Goal: Share content: Share content

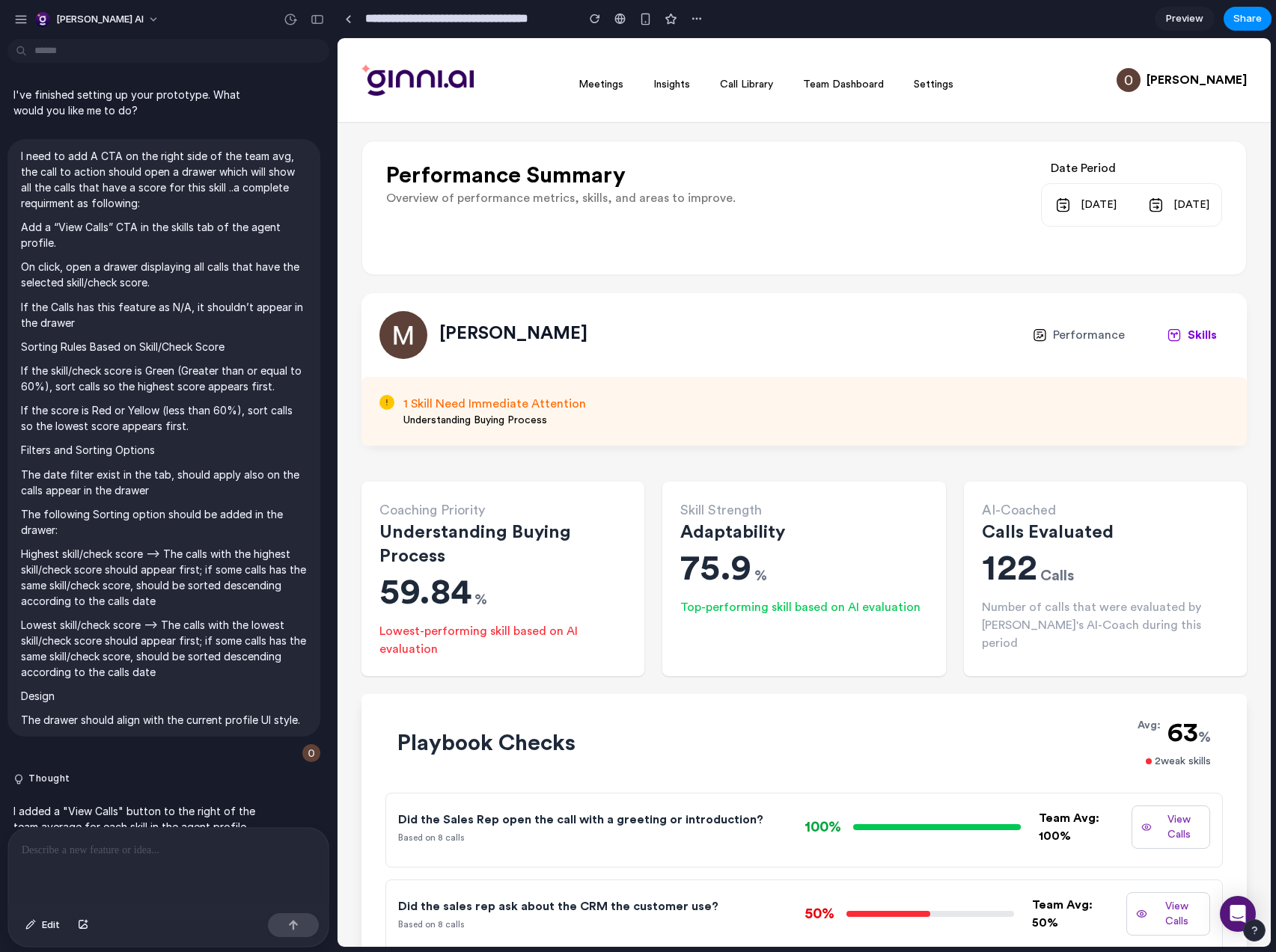
scroll to position [2267, 0]
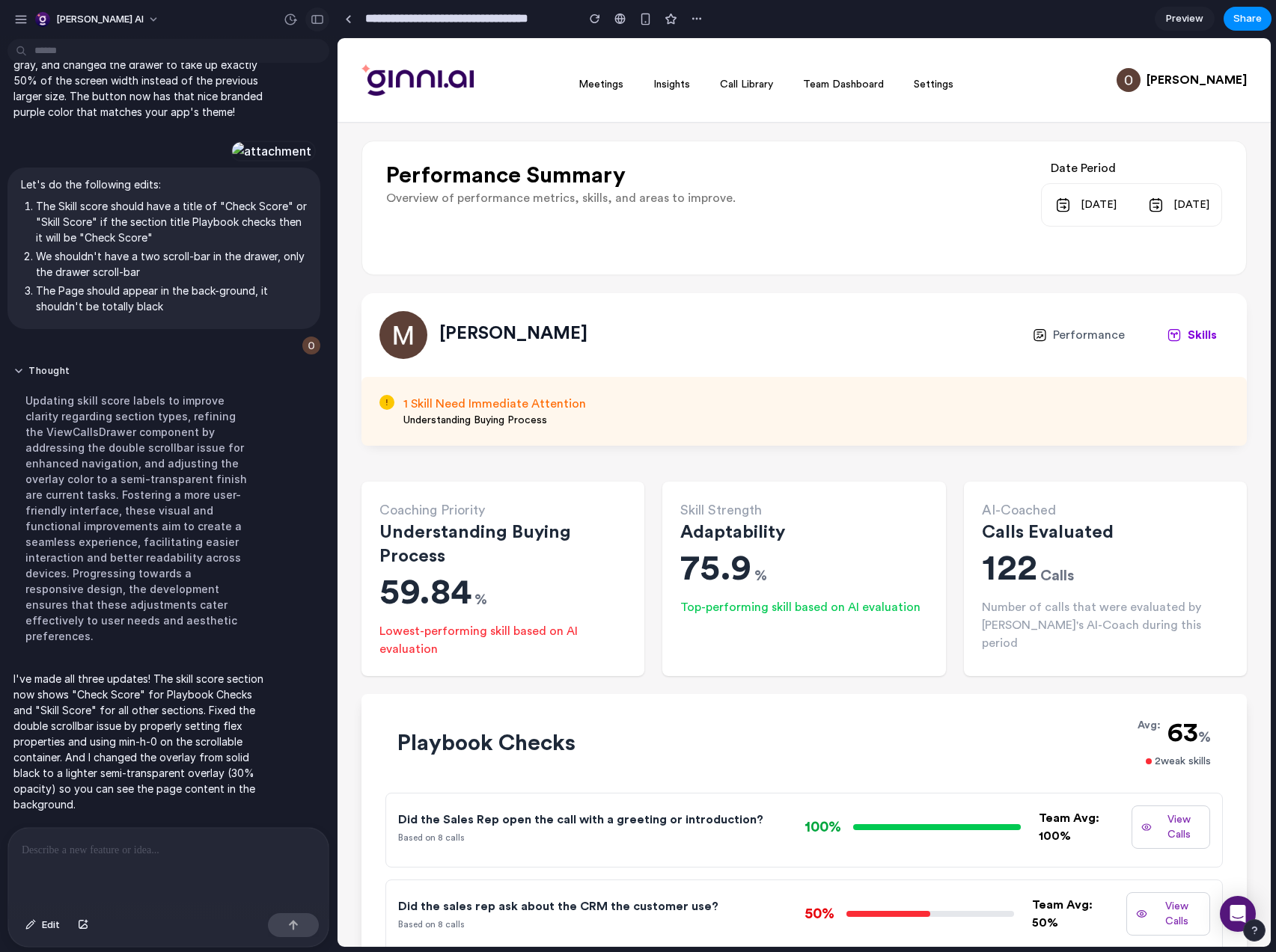
click at [315, 12] on button "button" at bounding box center [317, 19] width 24 height 24
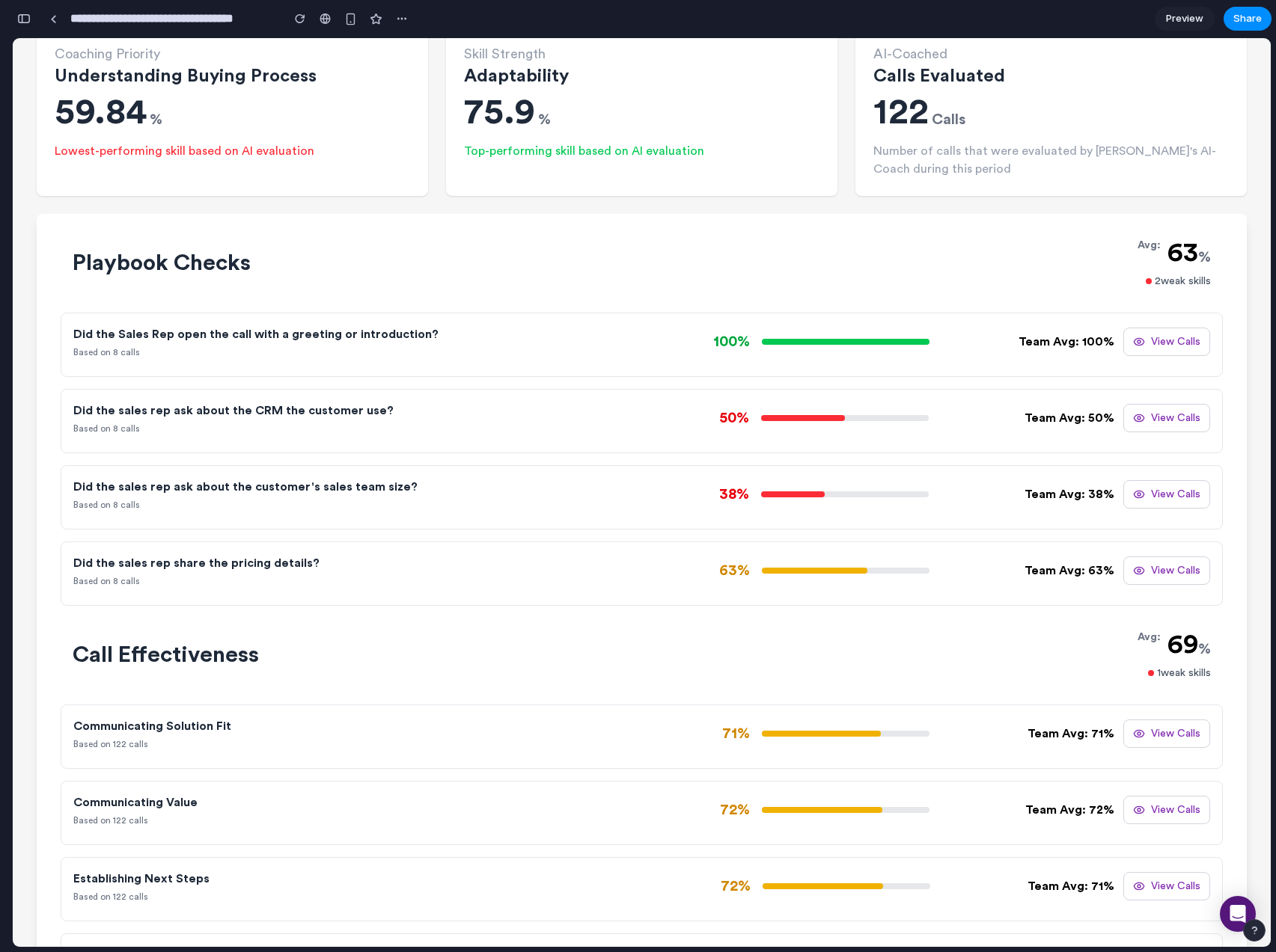
scroll to position [457, 0]
click at [1141, 563] on button "View Calls" at bounding box center [1167, 570] width 87 height 29
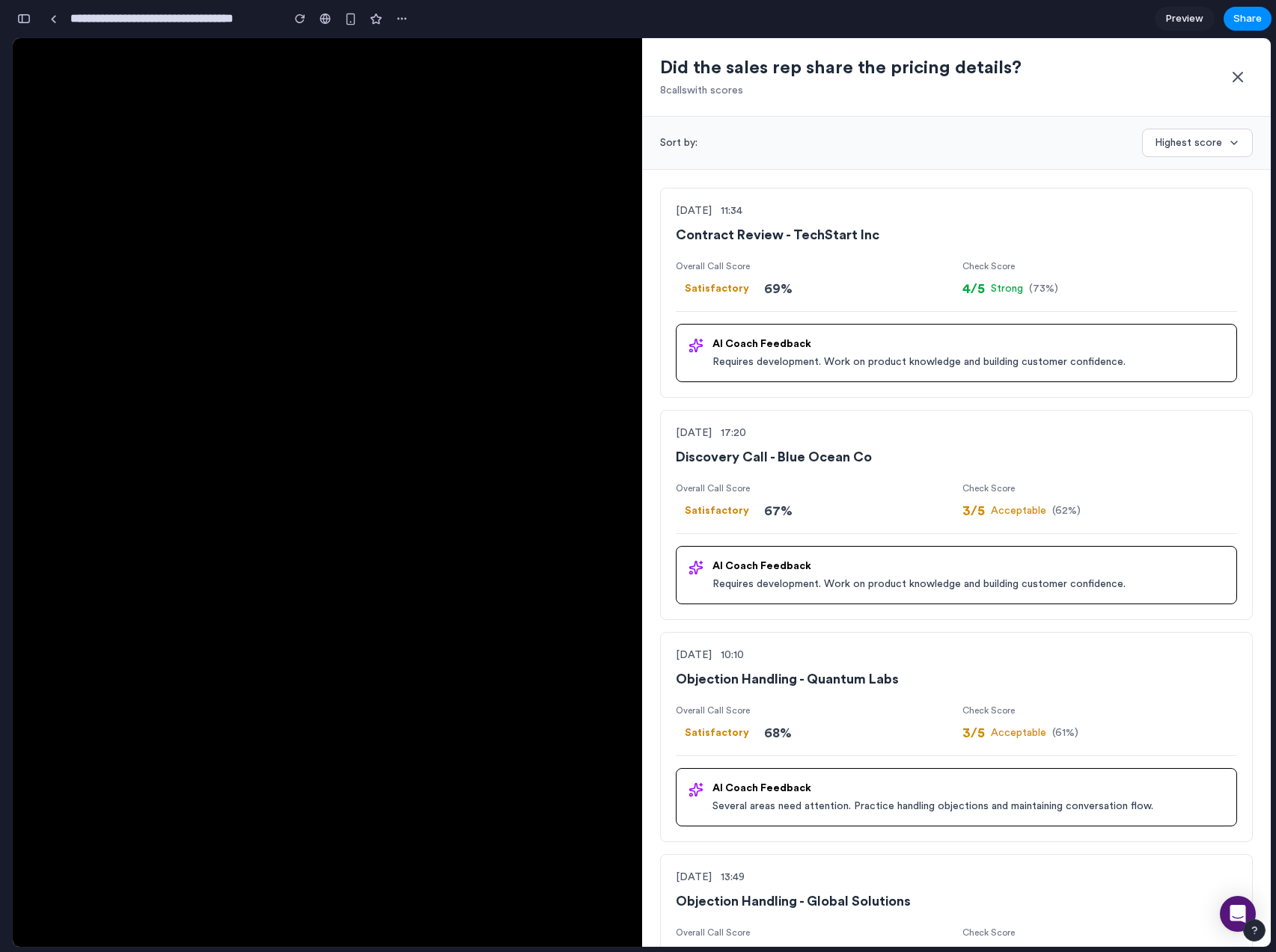
click at [1229, 70] on icon at bounding box center [1238, 77] width 18 height 18
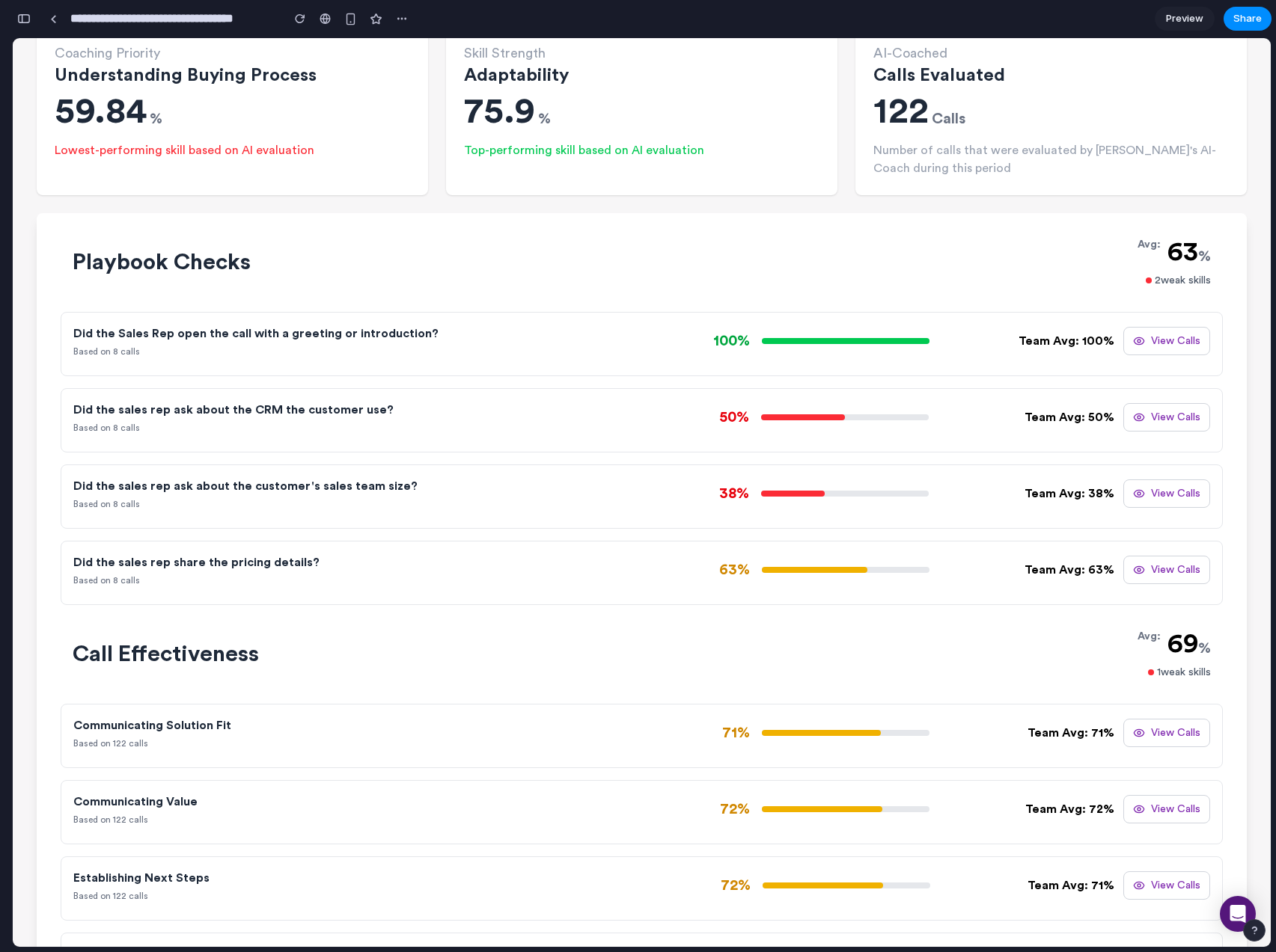
click at [1186, 730] on button "View Calls" at bounding box center [1167, 733] width 87 height 29
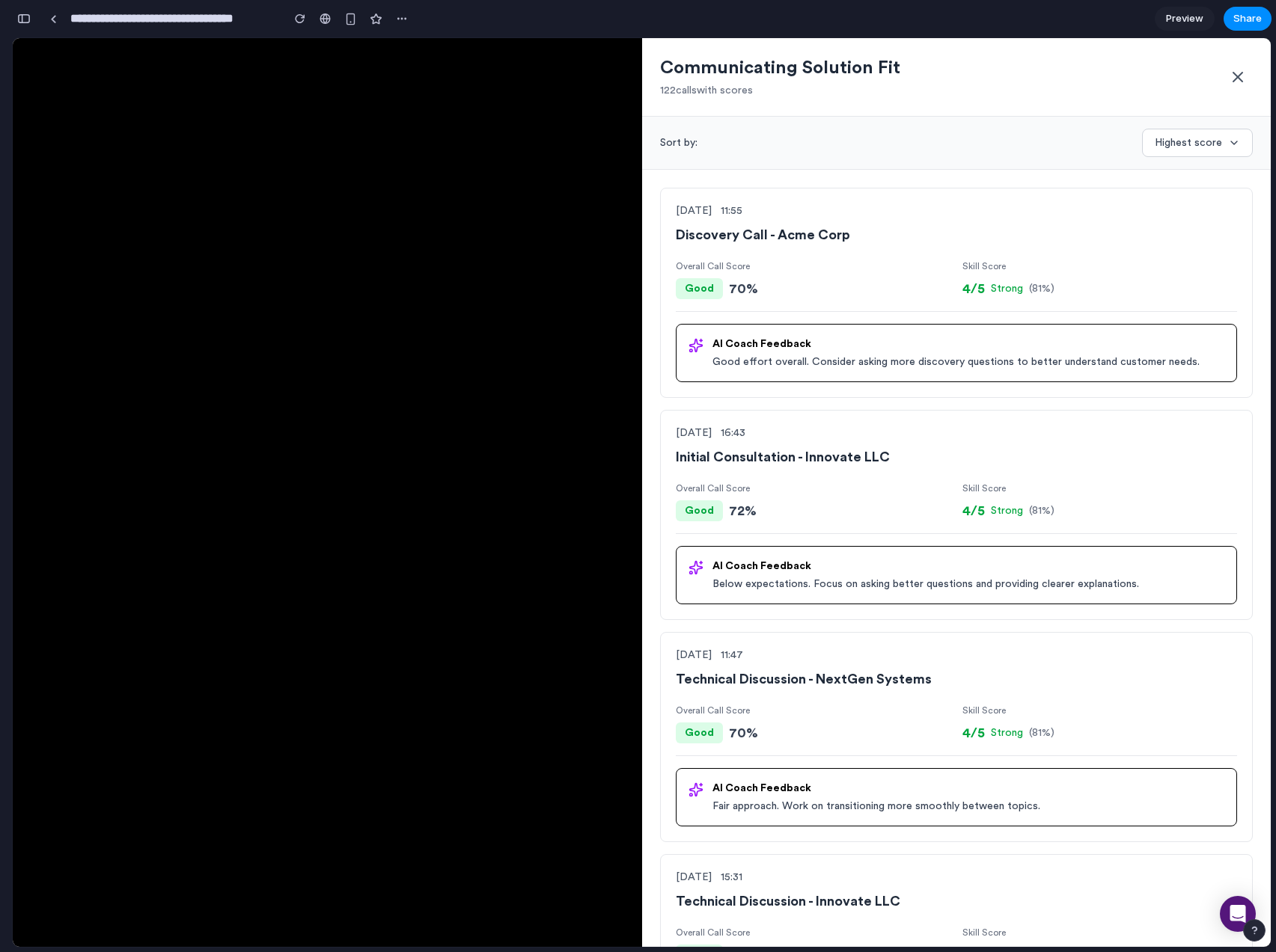
scroll to position [1316, 0]
click at [971, 635] on div "[DATE] 11:47 Technical Discussion - NextGen Systems Overall Call Score Good 70 …" at bounding box center [957, 737] width 594 height 210
click at [1229, 73] on icon at bounding box center [1238, 77] width 18 height 18
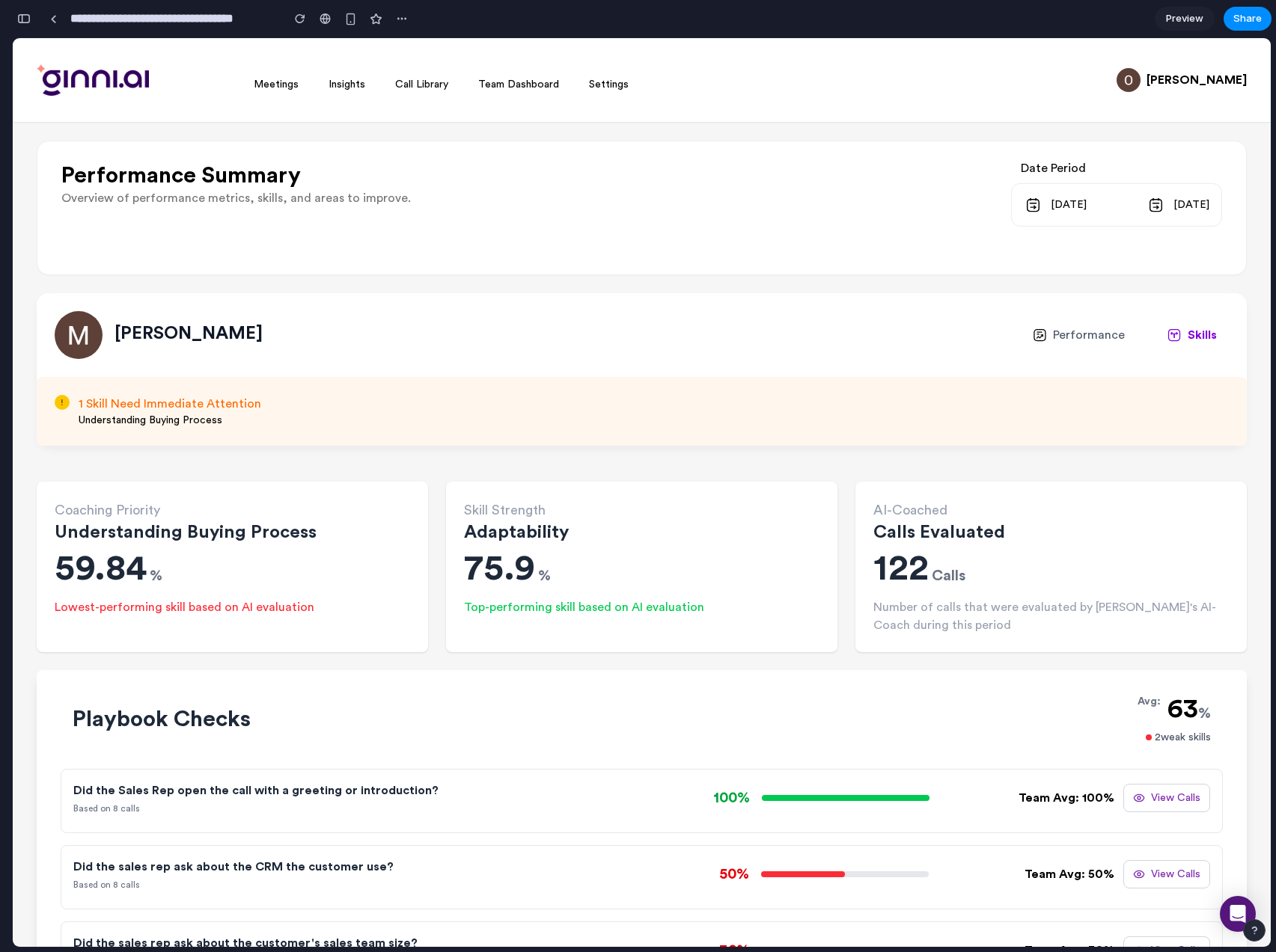
click at [31, 18] on button "button" at bounding box center [24, 18] width 24 height 24
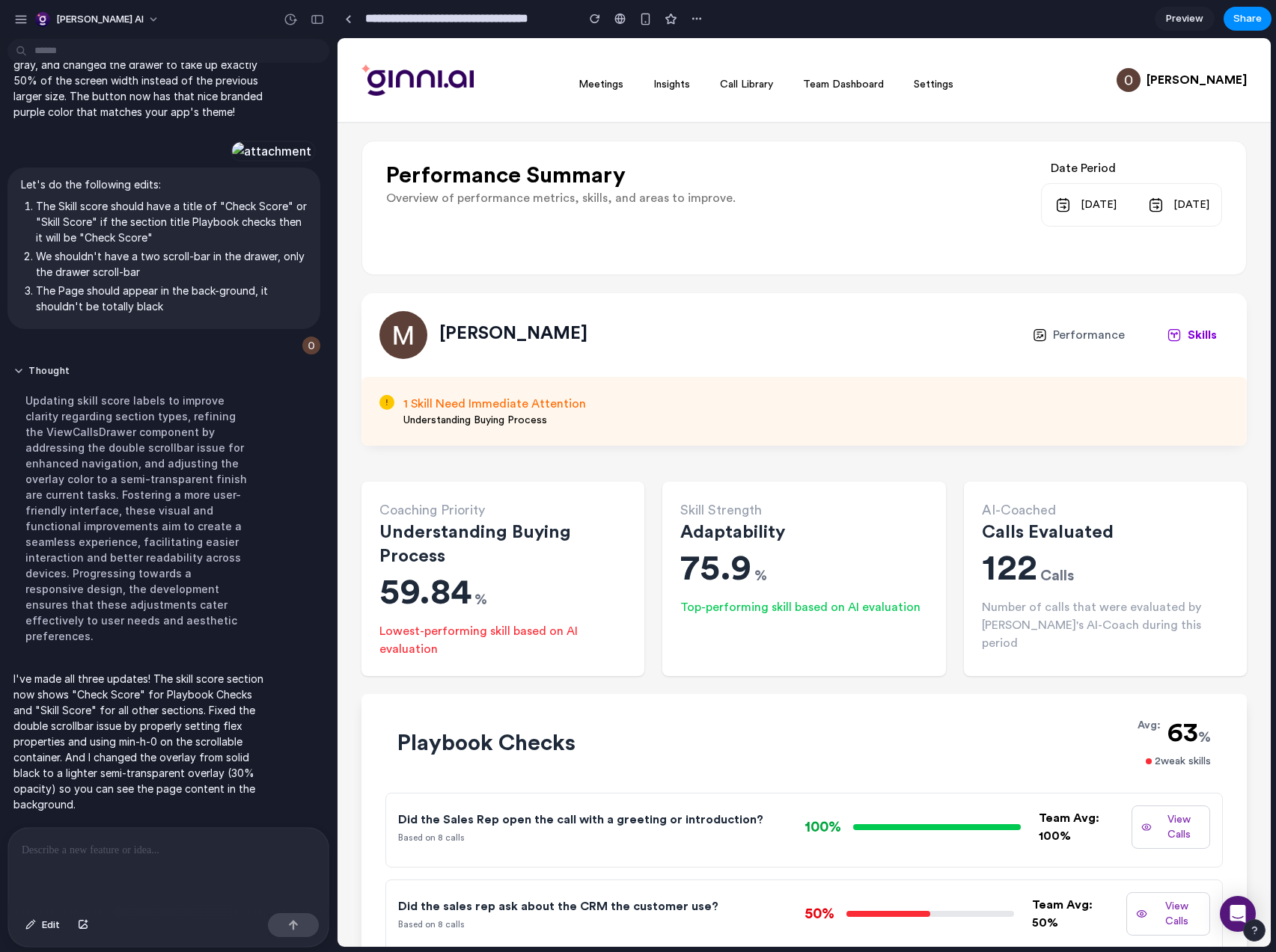
scroll to position [2291, 0]
click at [1188, 831] on button "View Calls" at bounding box center [1171, 828] width 79 height 44
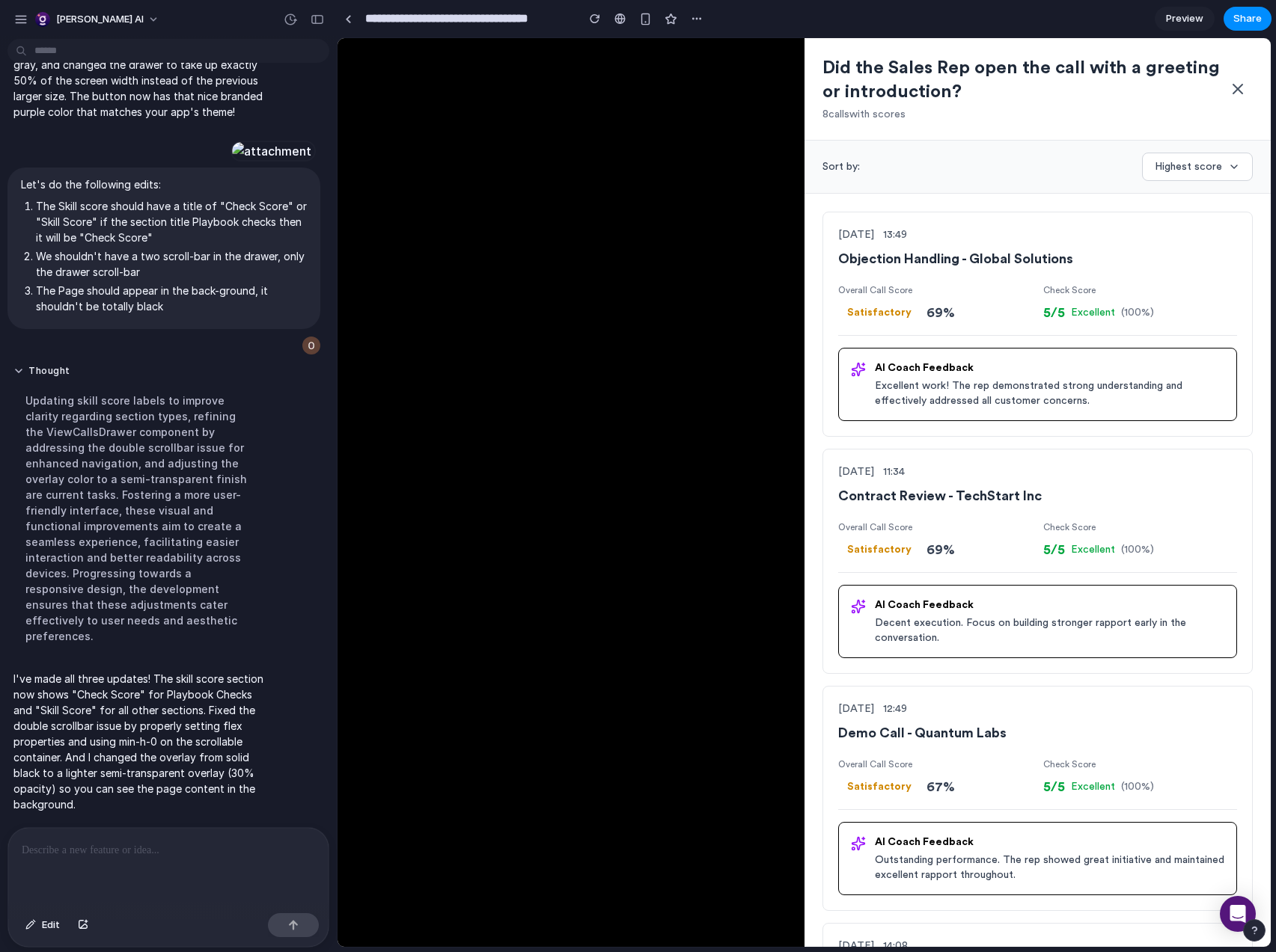
click at [1233, 87] on icon at bounding box center [1238, 89] width 9 height 9
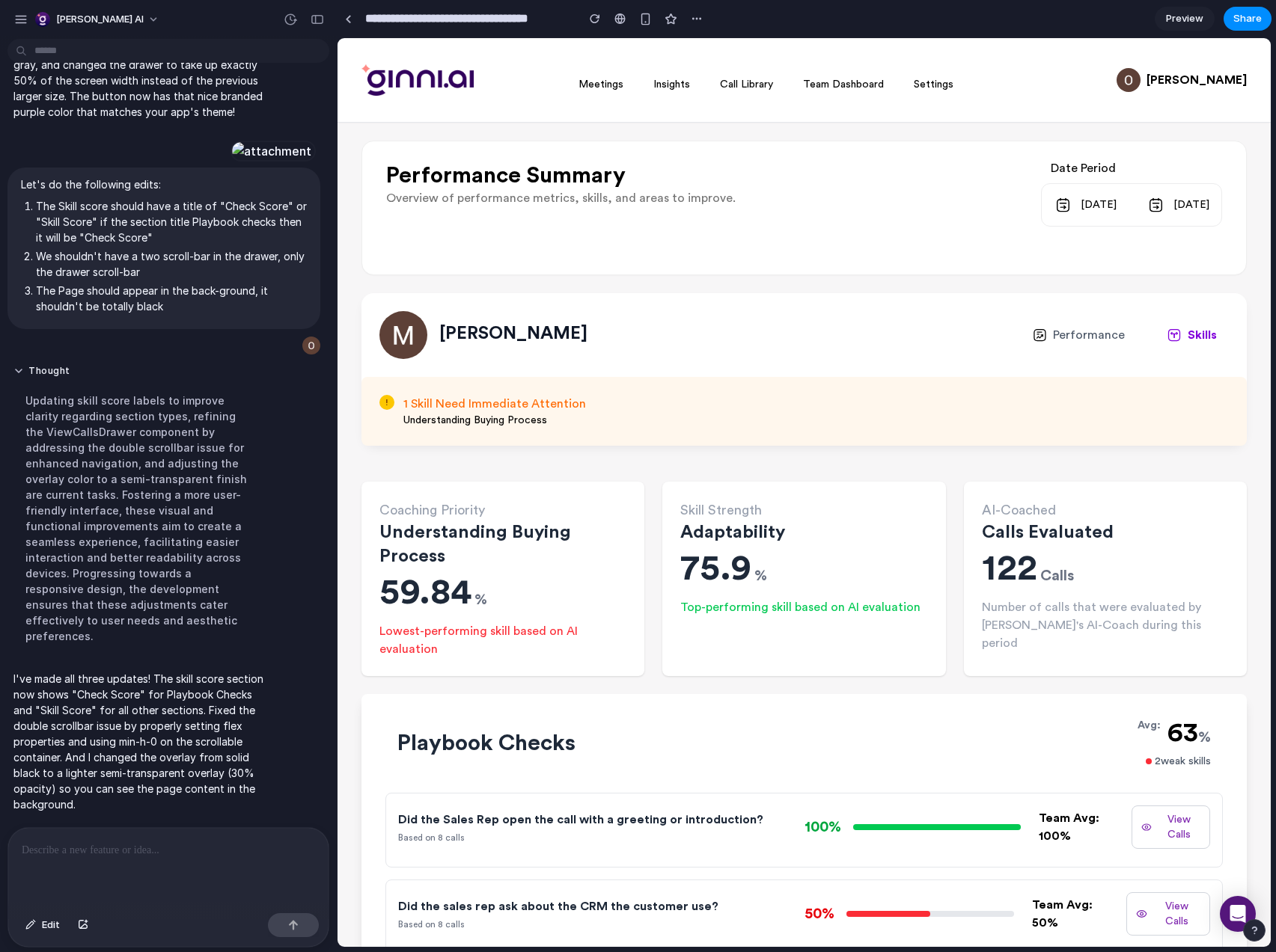
click at [96, 842] on p at bounding box center [168, 851] width 293 height 18
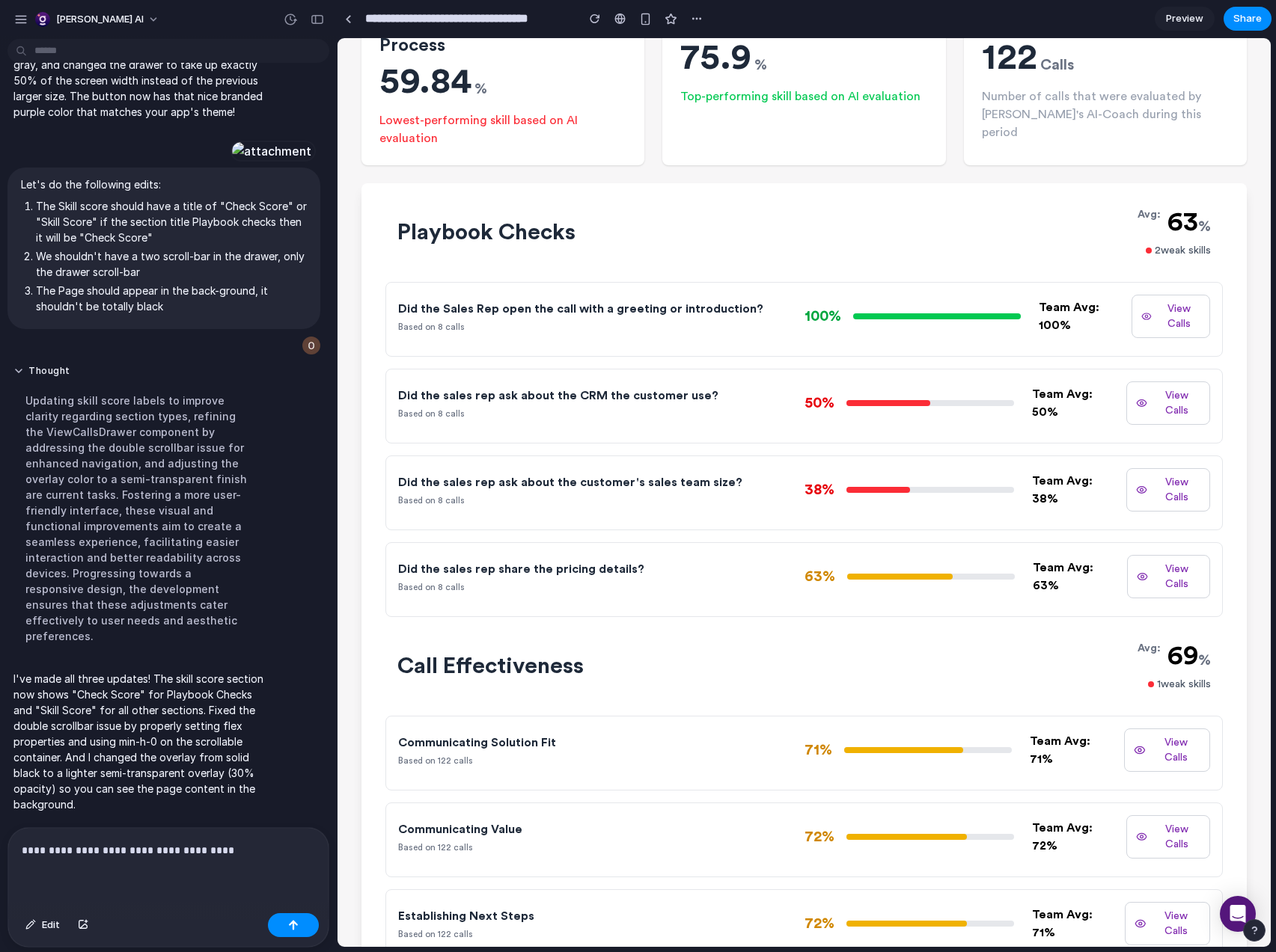
scroll to position [511, 0]
click at [1148, 748] on button "View Calls" at bounding box center [1167, 750] width 86 height 44
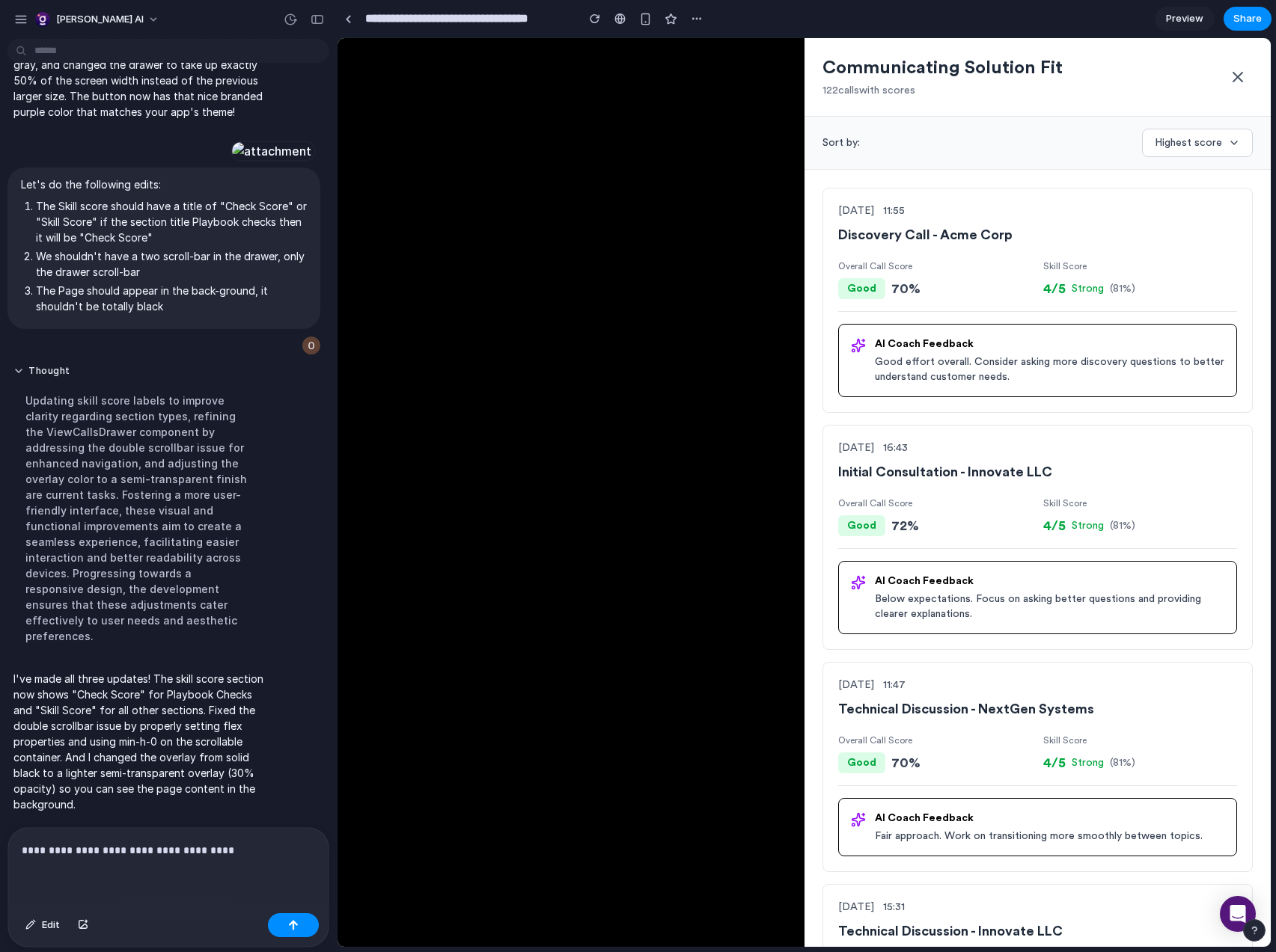
click at [1230, 78] on icon at bounding box center [1238, 77] width 18 height 18
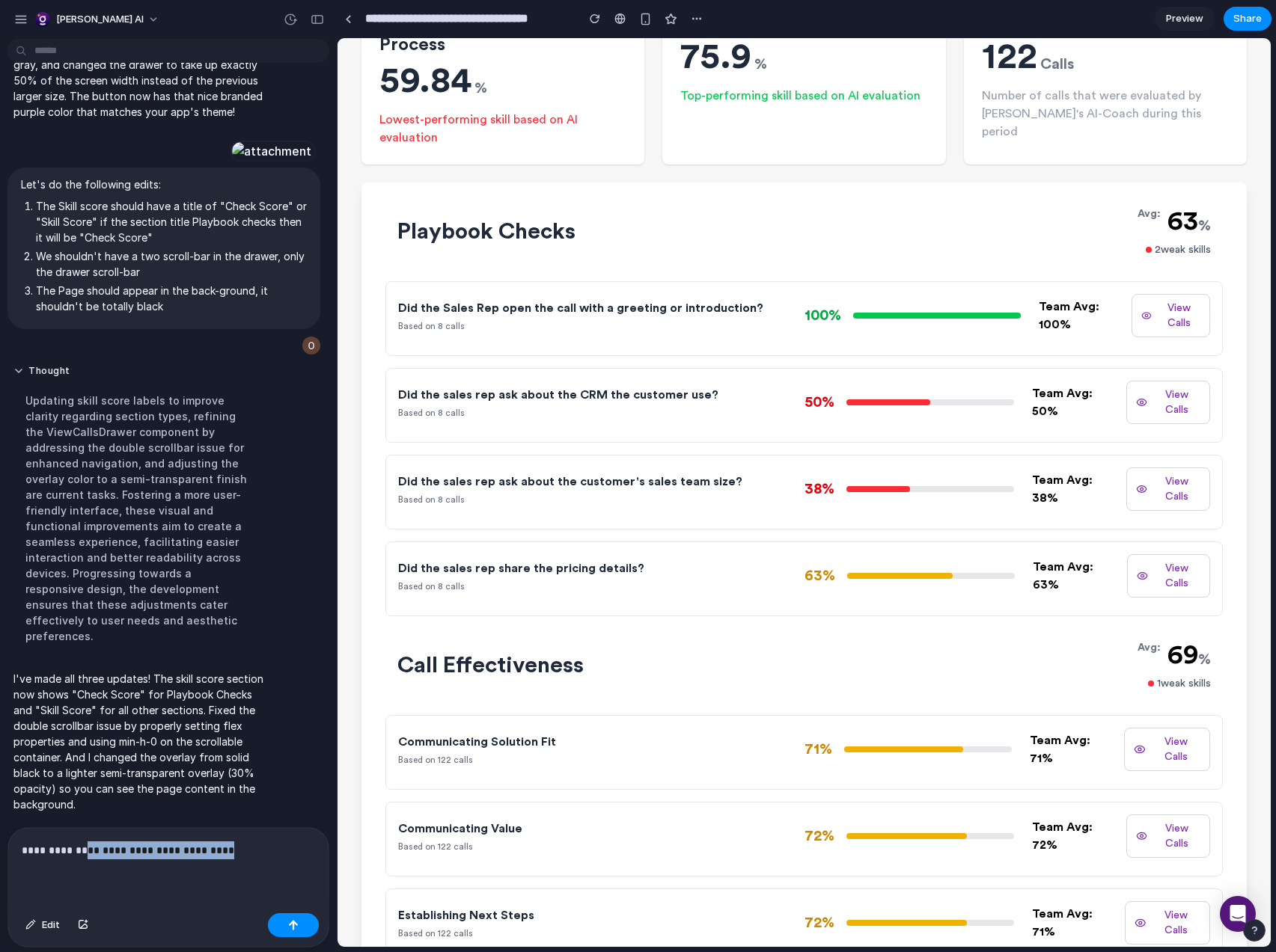
drag, startPoint x: 227, startPoint y: 847, endPoint x: 80, endPoint y: 834, distance: 147.6
click at [80, 834] on div "**********" at bounding box center [168, 867] width 320 height 80
click at [71, 842] on p "**********" at bounding box center [165, 851] width 288 height 18
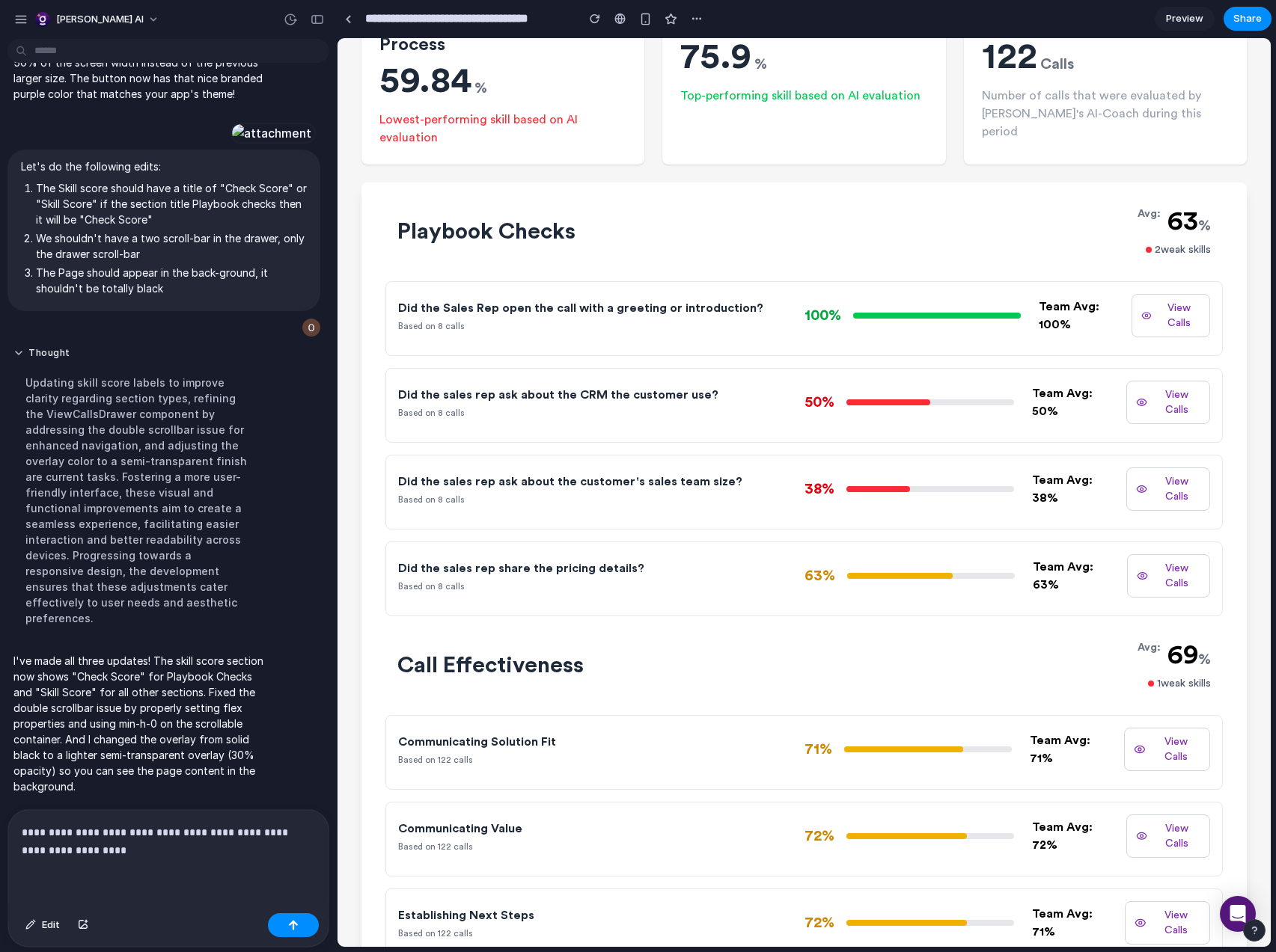
scroll to position [2310, 0]
click at [598, 14] on div "button" at bounding box center [595, 18] width 10 height 10
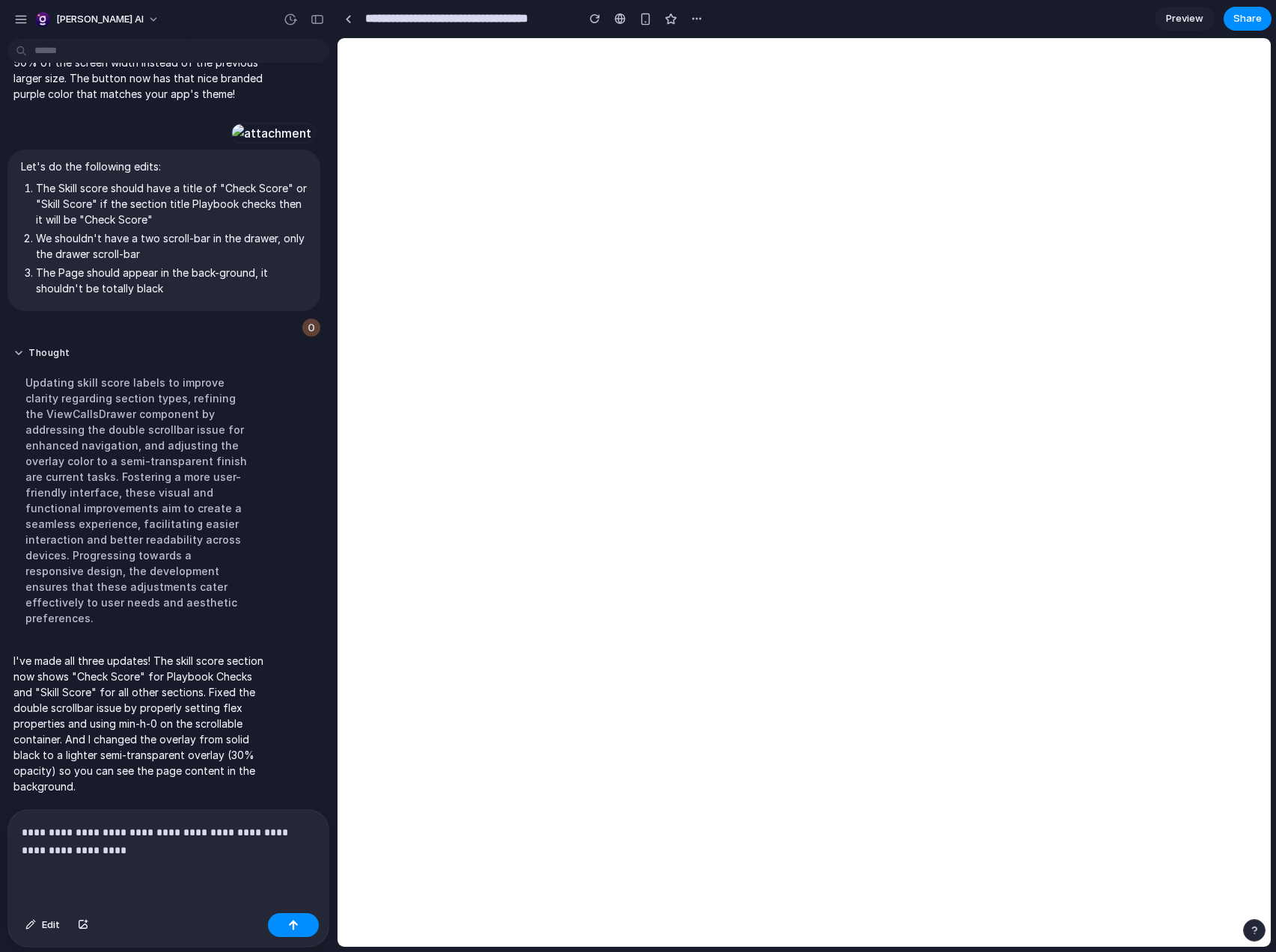
scroll to position [0, 0]
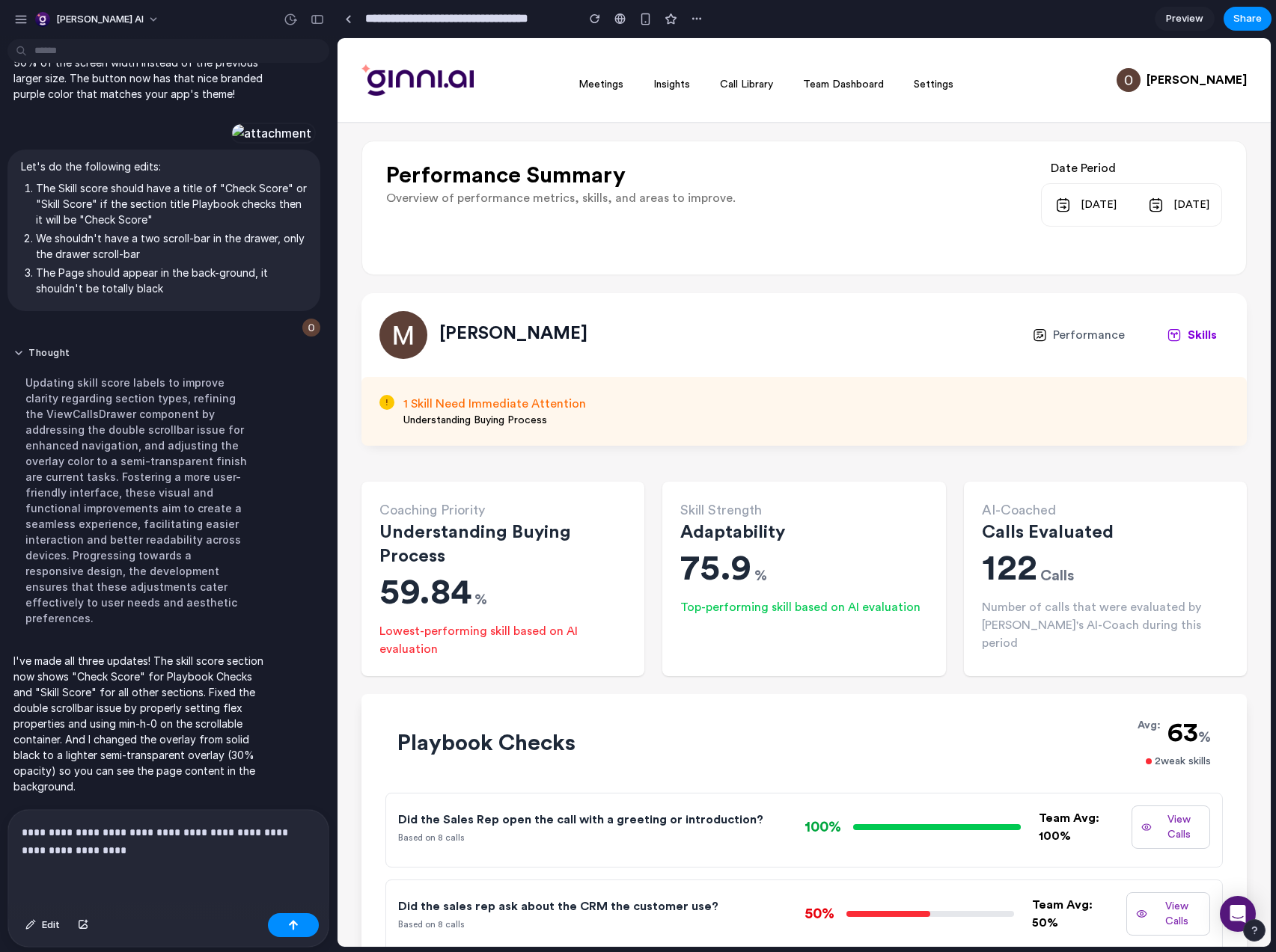
click at [1154, 823] on button "View Calls" at bounding box center [1171, 828] width 79 height 44
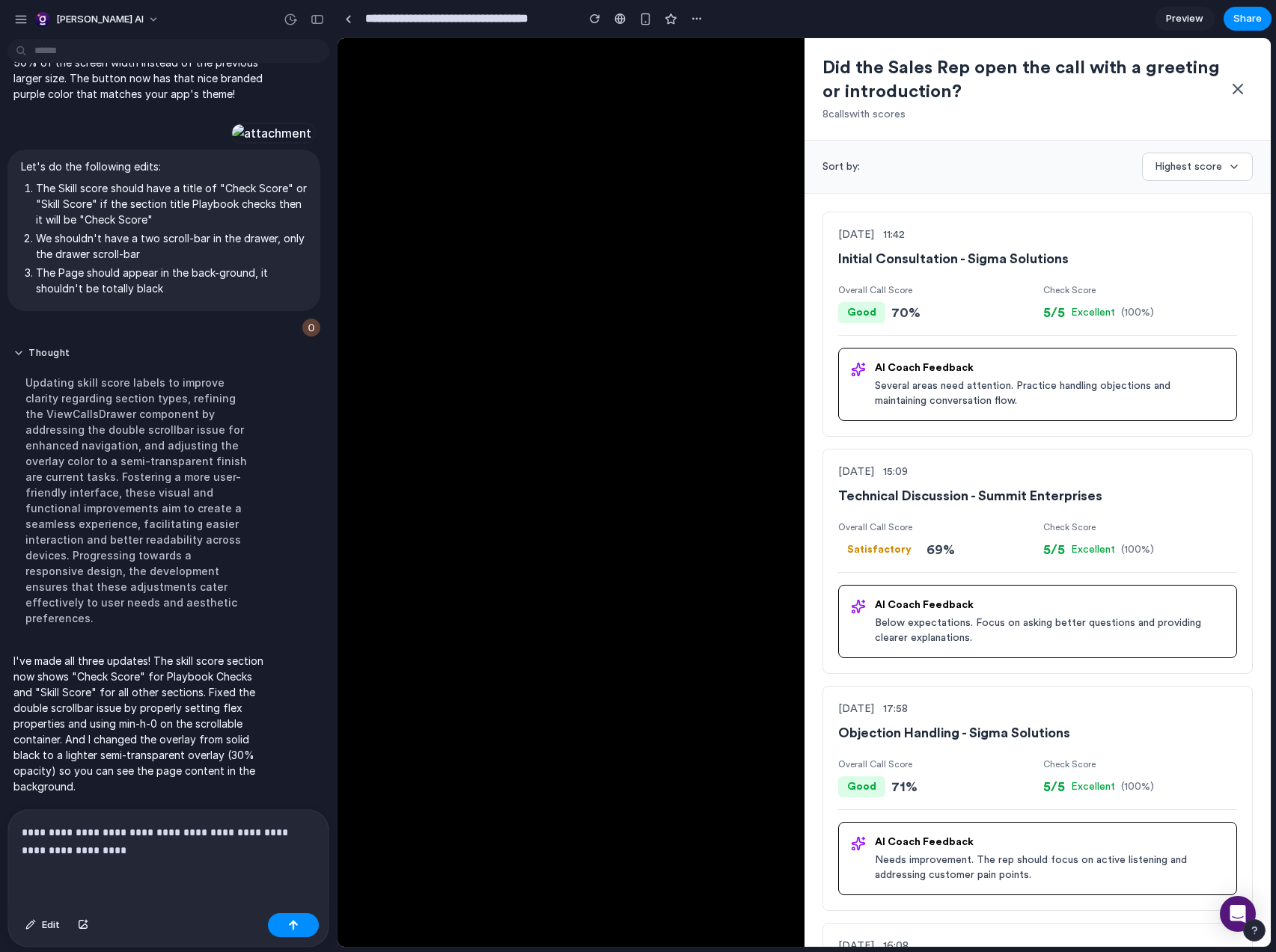
click at [117, 849] on p "**********" at bounding box center [165, 841] width 288 height 36
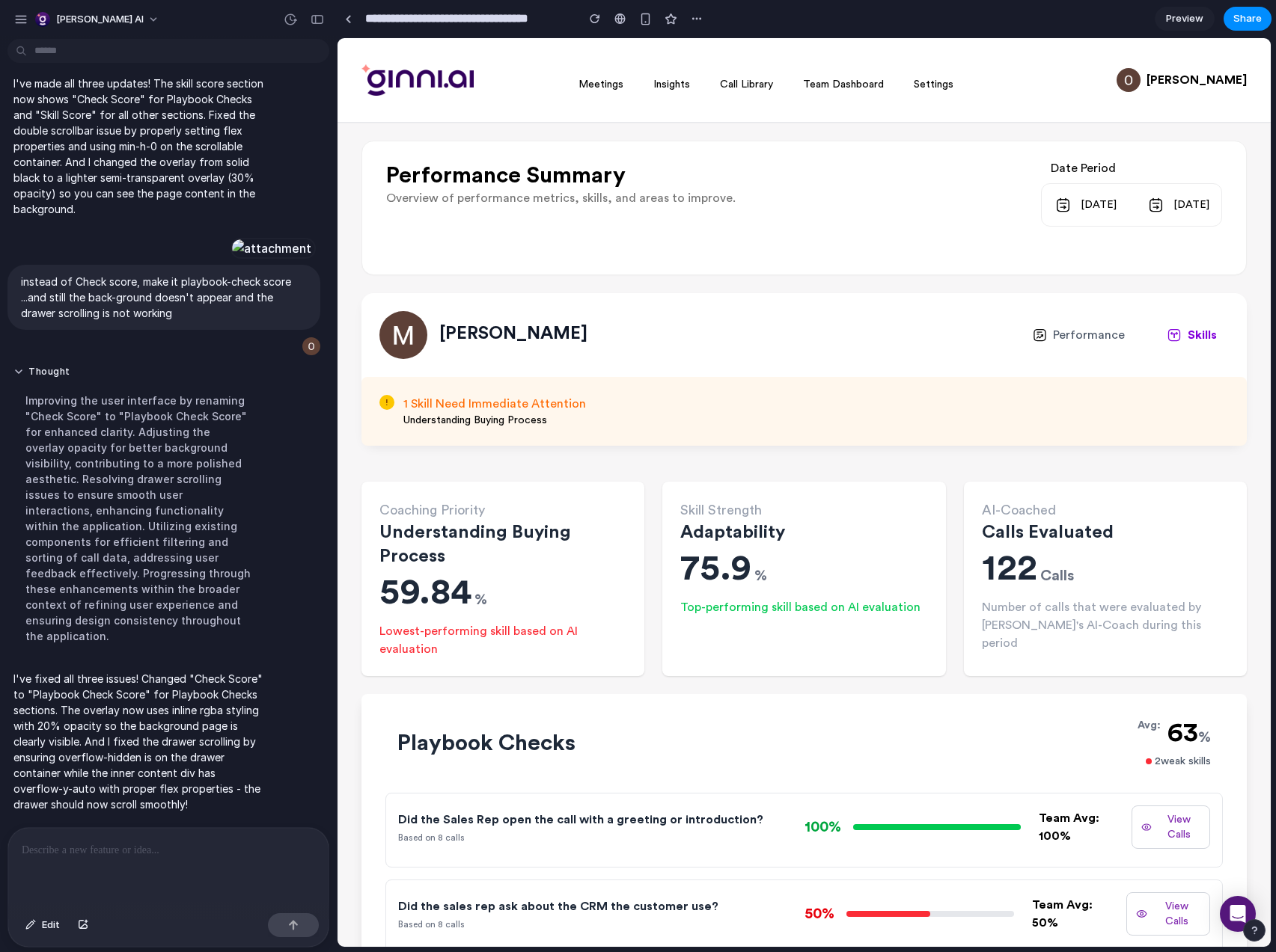
click at [1155, 817] on button "View Calls" at bounding box center [1171, 828] width 79 height 44
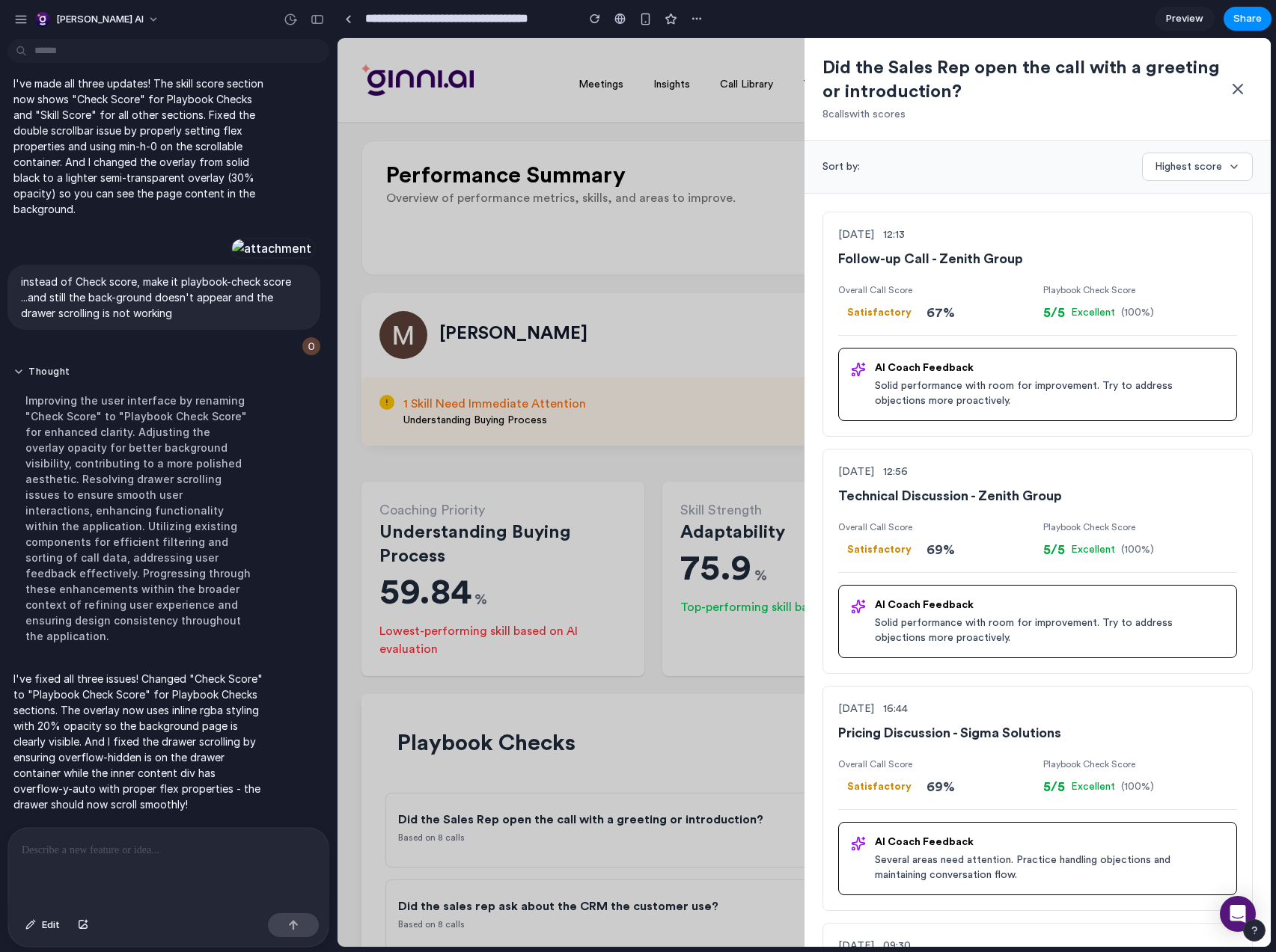
click at [1043, 555] on span "5/5" at bounding box center [1054, 550] width 22 height 21
click at [82, 831] on div at bounding box center [168, 867] width 320 height 80
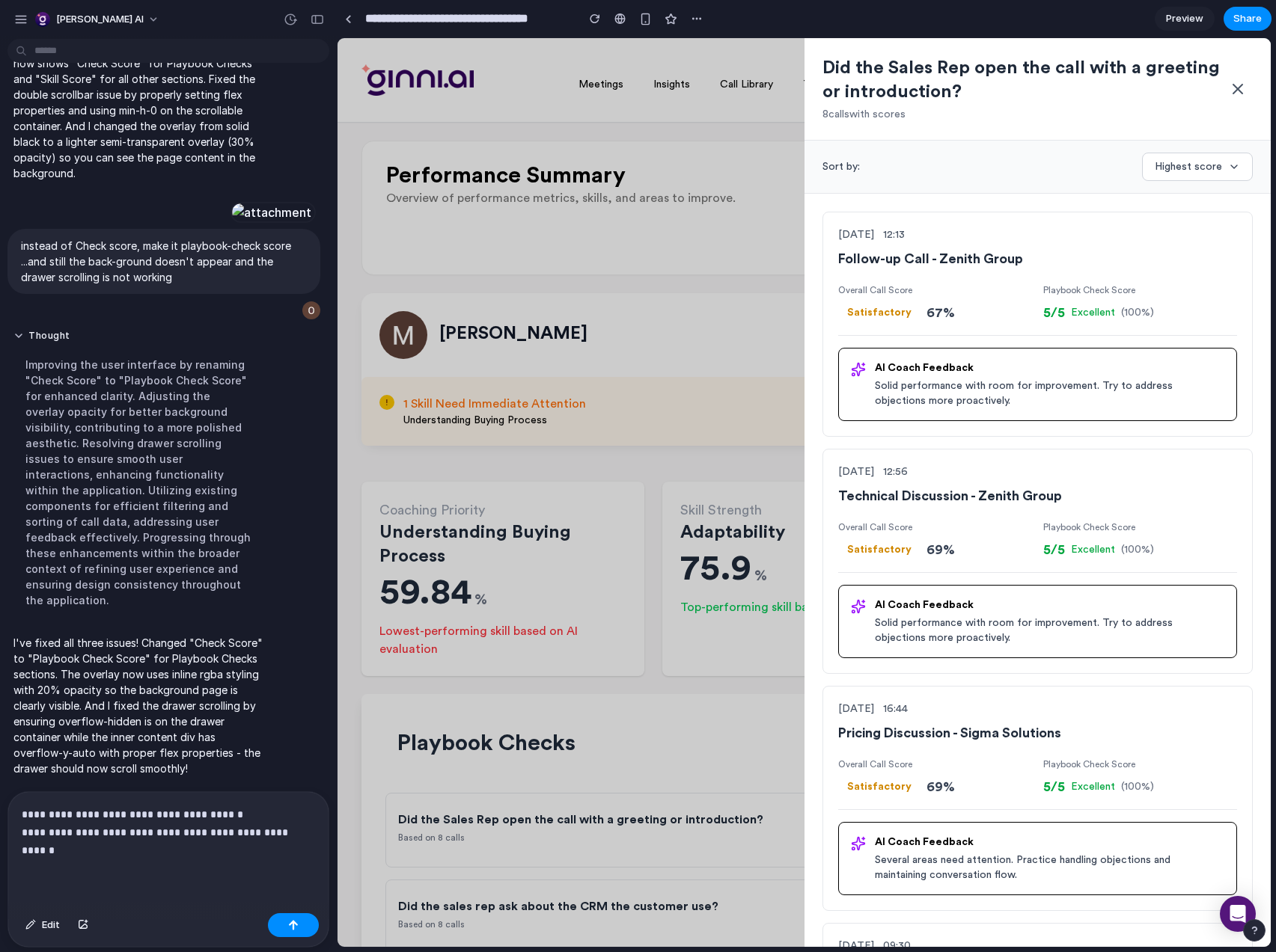
scroll to position [2911, 0]
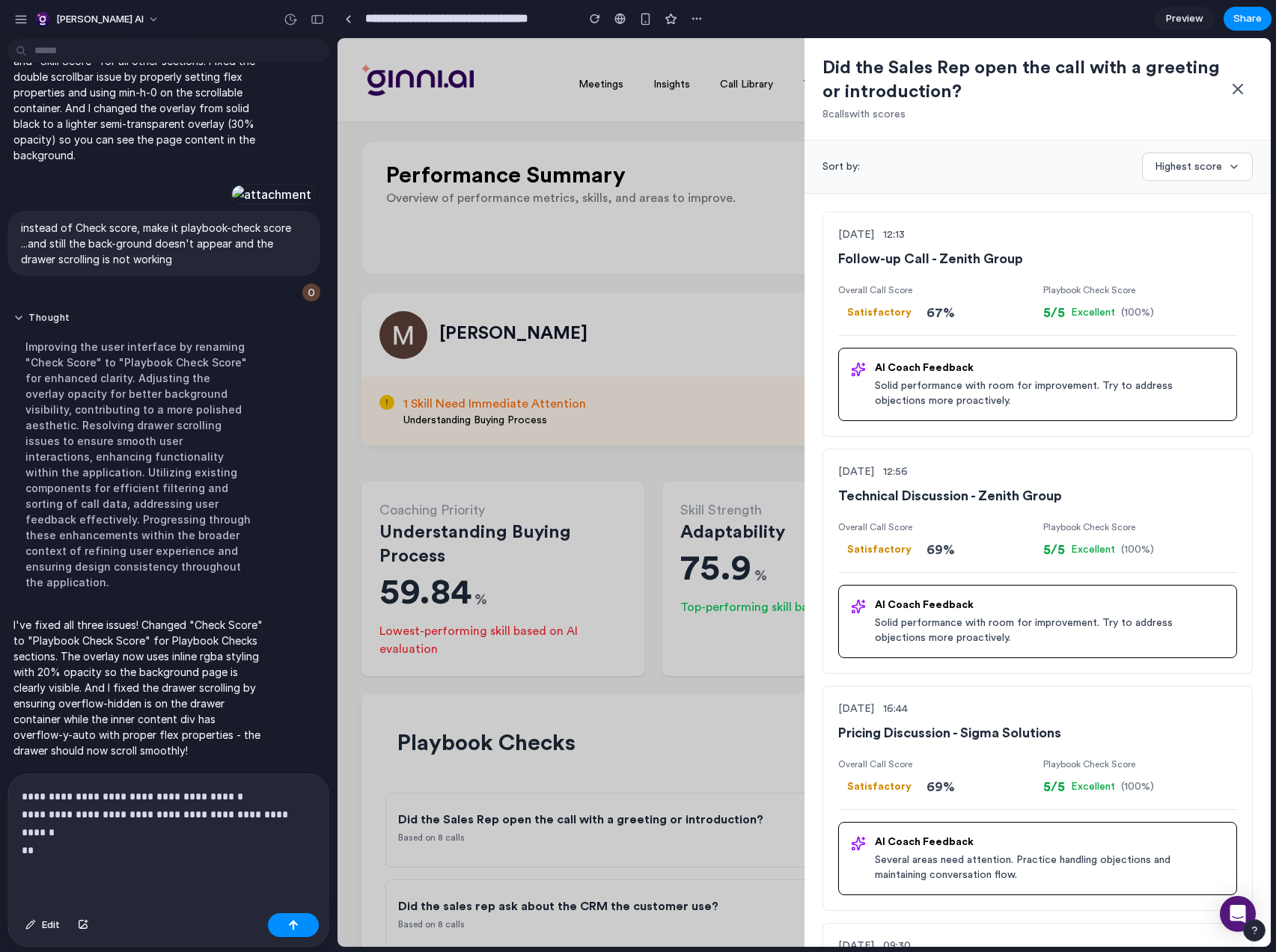
click at [48, 829] on p "**********" at bounding box center [165, 823] width 288 height 72
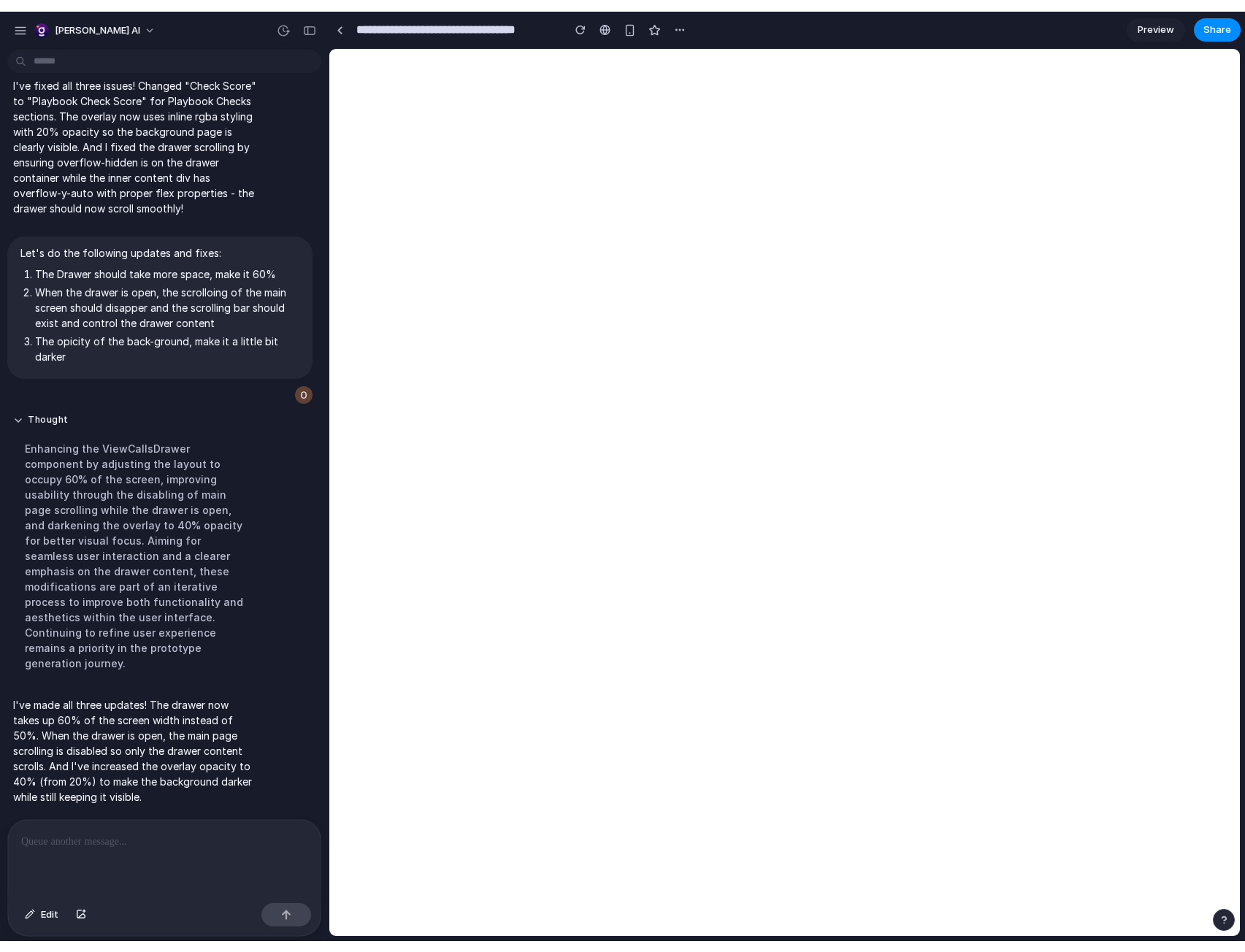
scroll to position [0, 0]
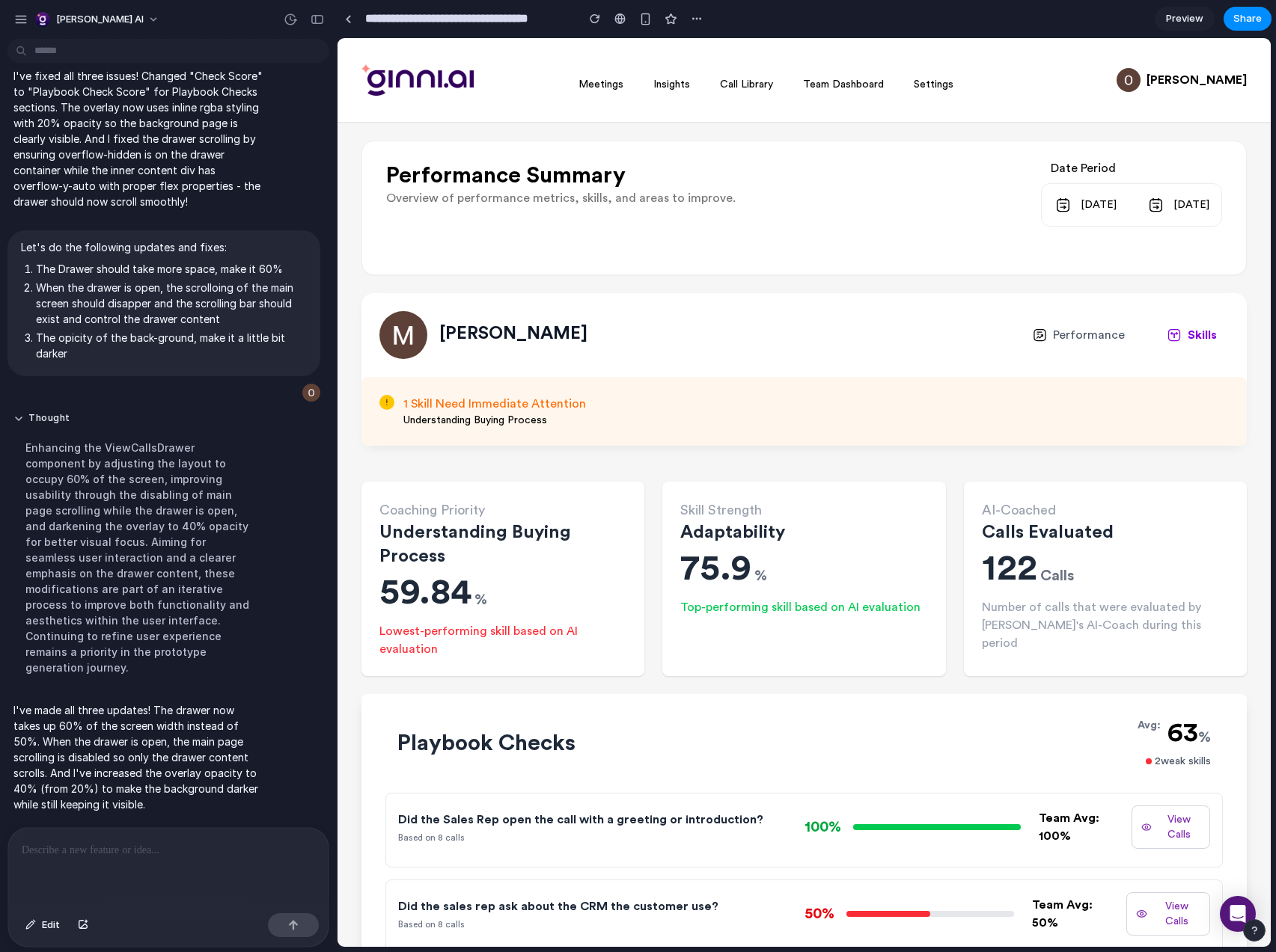
click at [1142, 830] on button "View Calls" at bounding box center [1171, 828] width 79 height 44
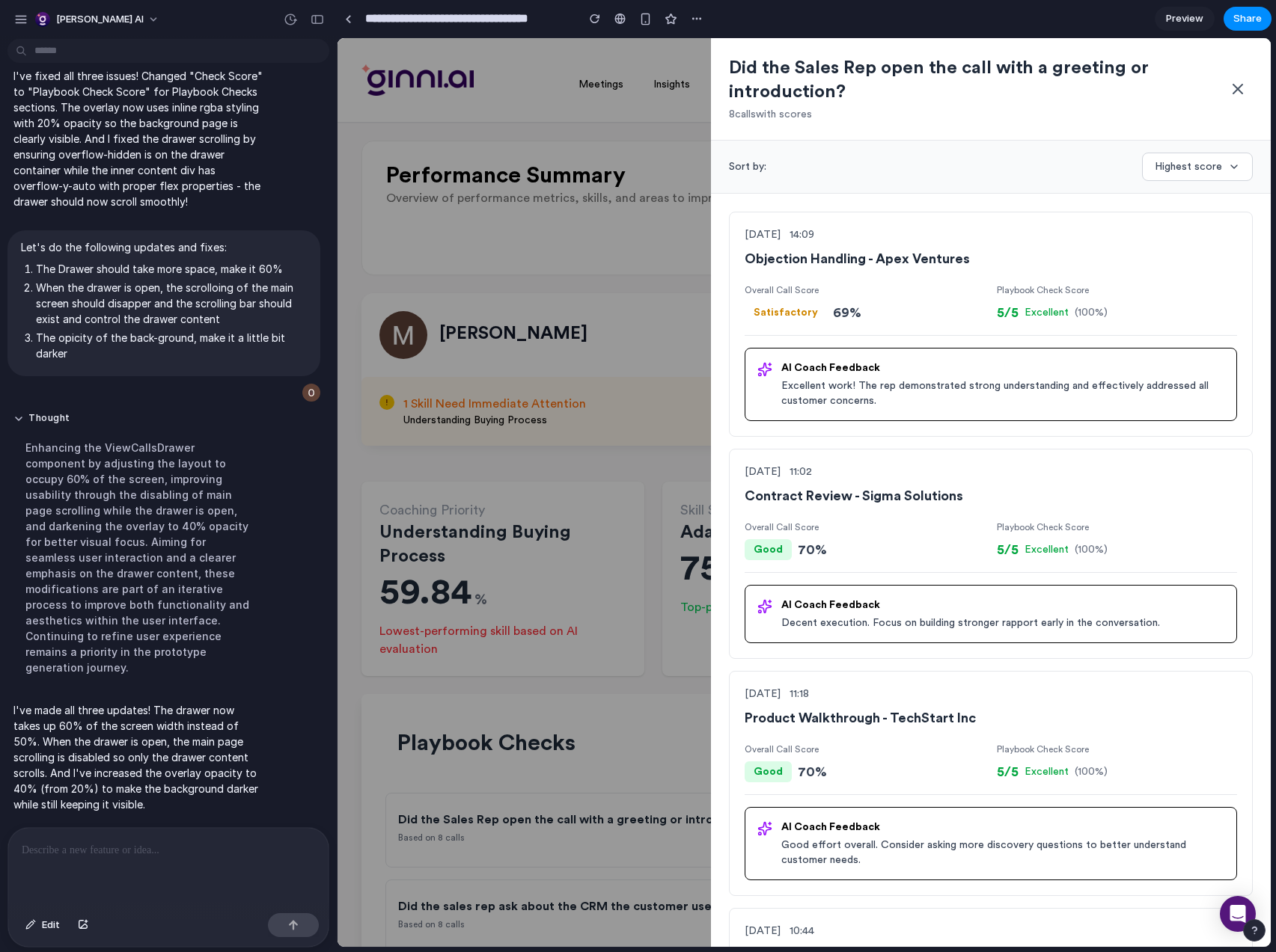
click at [1033, 529] on p "Playbook Check Score" at bounding box center [1117, 528] width 241 height 12
click at [1033, 590] on div "AI Coach Feedback Decent execution. Focus on building stronger rapport early in…" at bounding box center [991, 614] width 492 height 59
click at [1184, 16] on span "Preview" at bounding box center [1184, 18] width 38 height 15
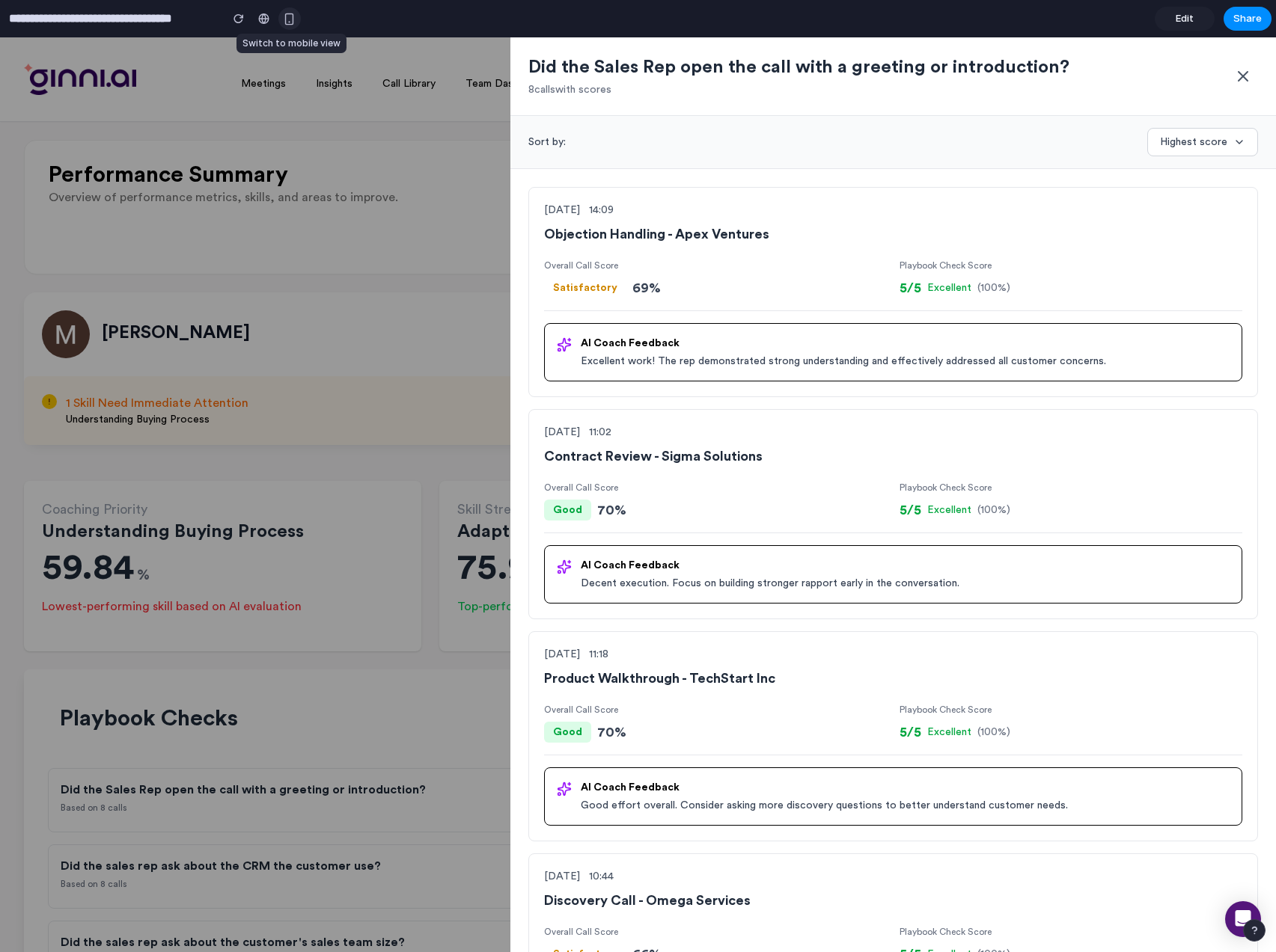
click at [287, 18] on div "button" at bounding box center [289, 19] width 13 height 13
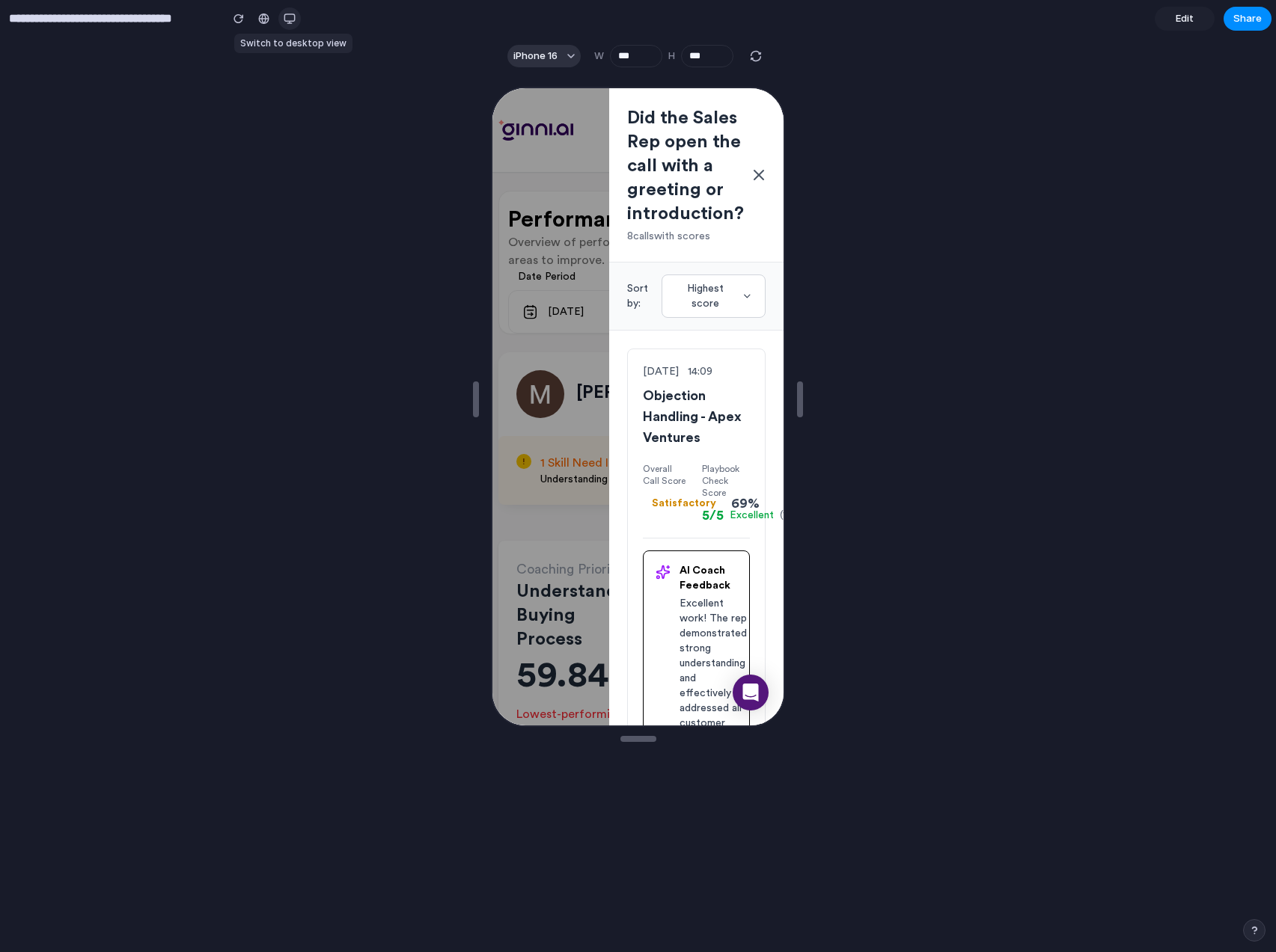
click at [287, 18] on div "button" at bounding box center [289, 19] width 12 height 12
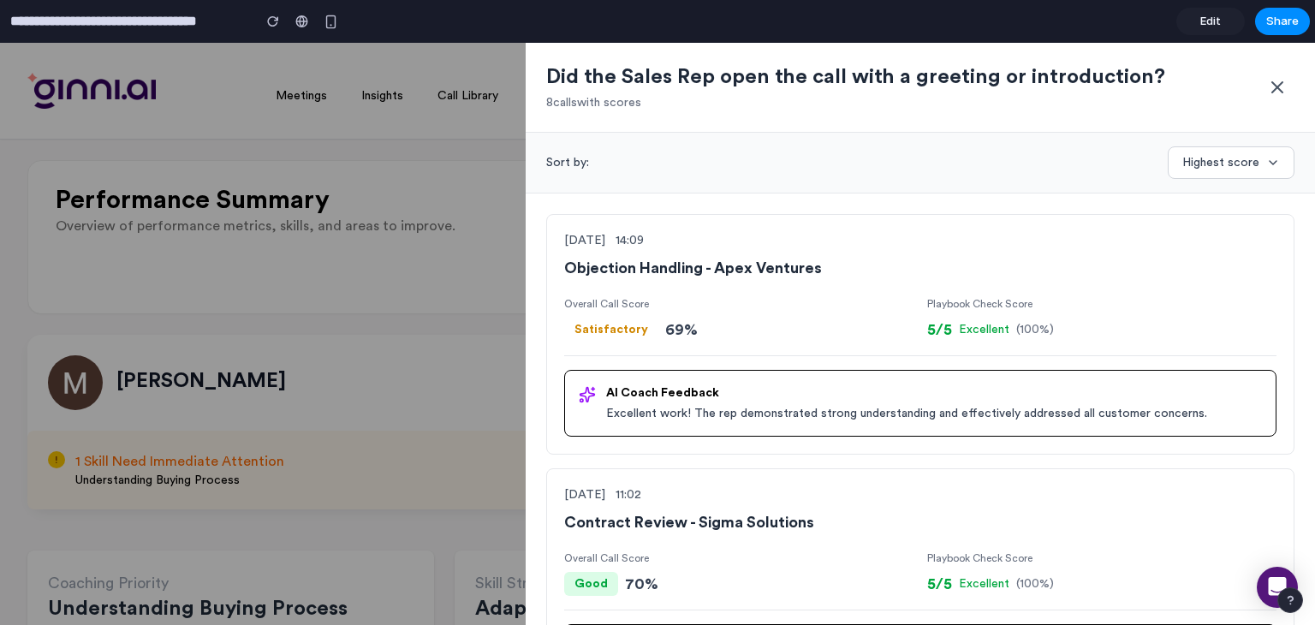
click at [1207, 156] on button "Highest score" at bounding box center [1230, 162] width 127 height 33
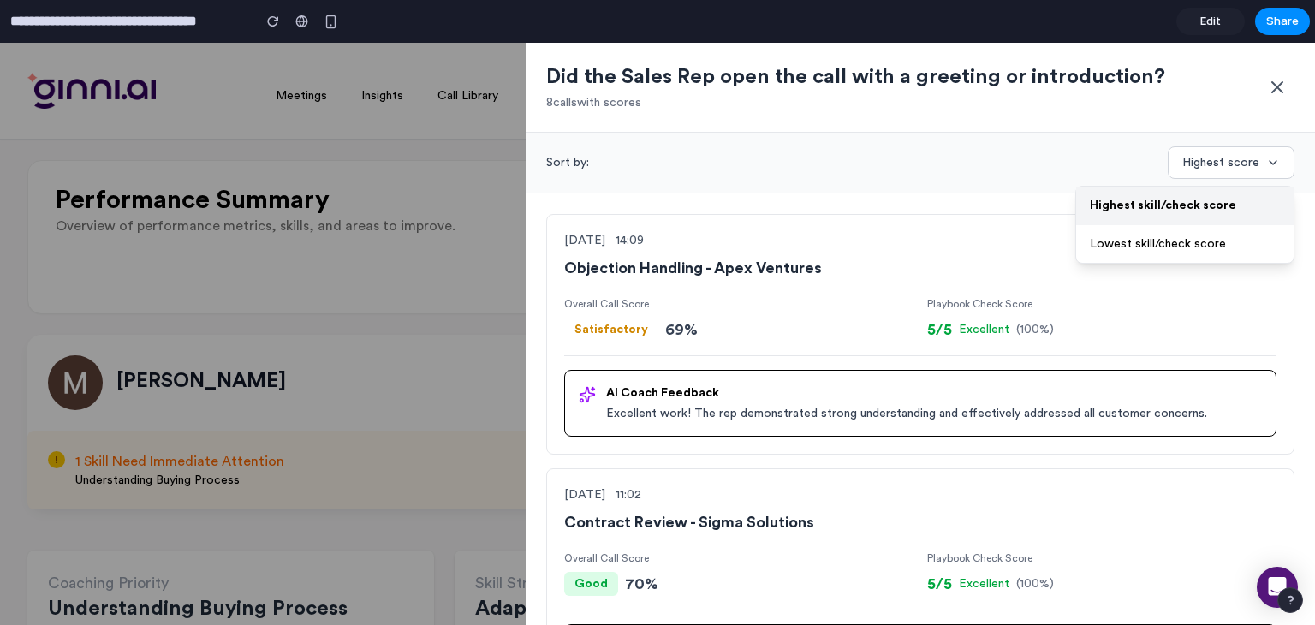
click at [1190, 249] on button "Lowest skill/check score" at bounding box center [1184, 243] width 217 height 39
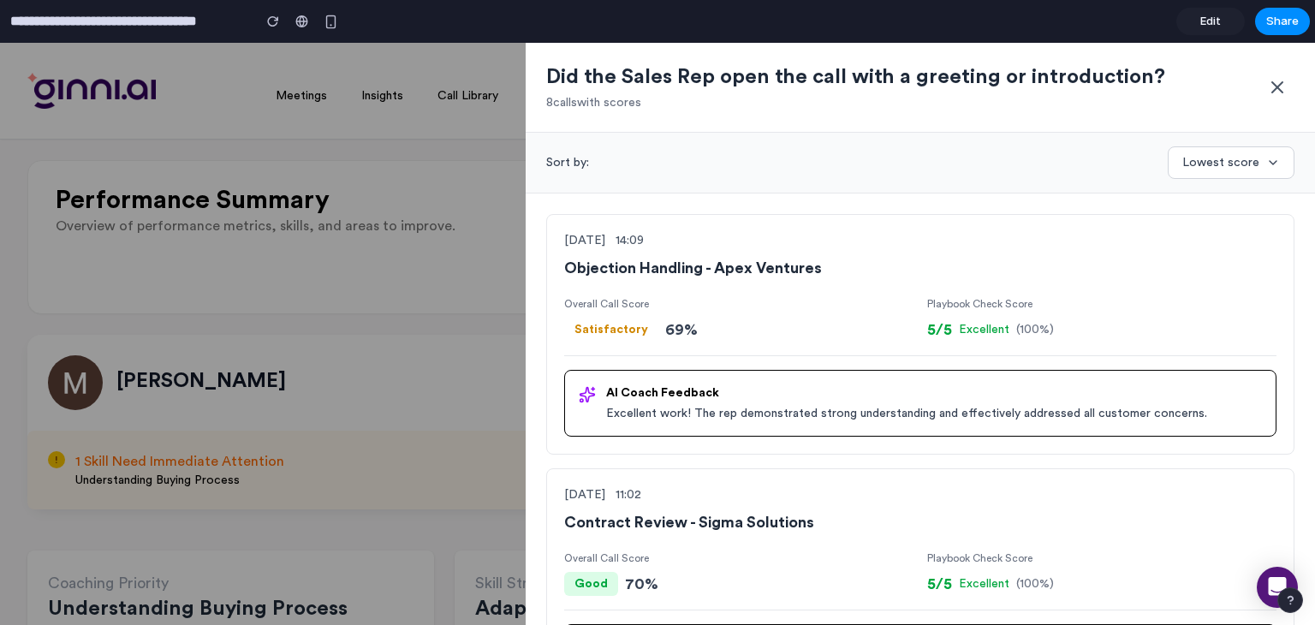
click at [1229, 165] on button "Lowest score" at bounding box center [1230, 162] width 127 height 33
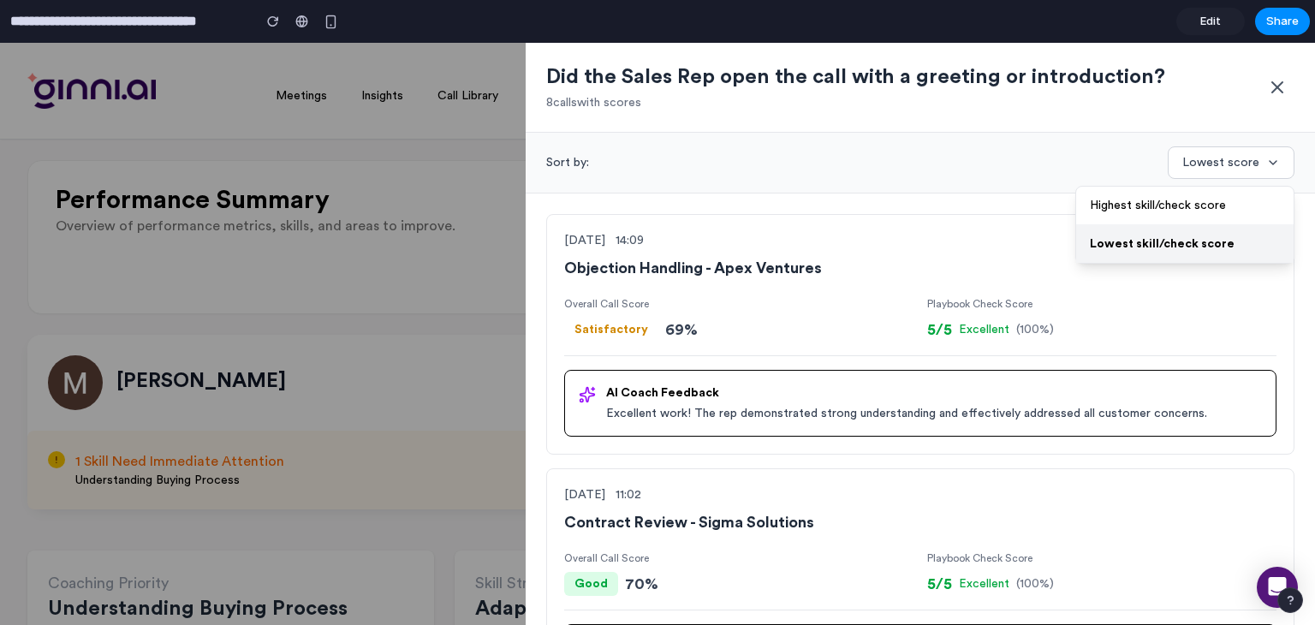
click at [1223, 200] on button "Highest skill/check score" at bounding box center [1184, 206] width 217 height 38
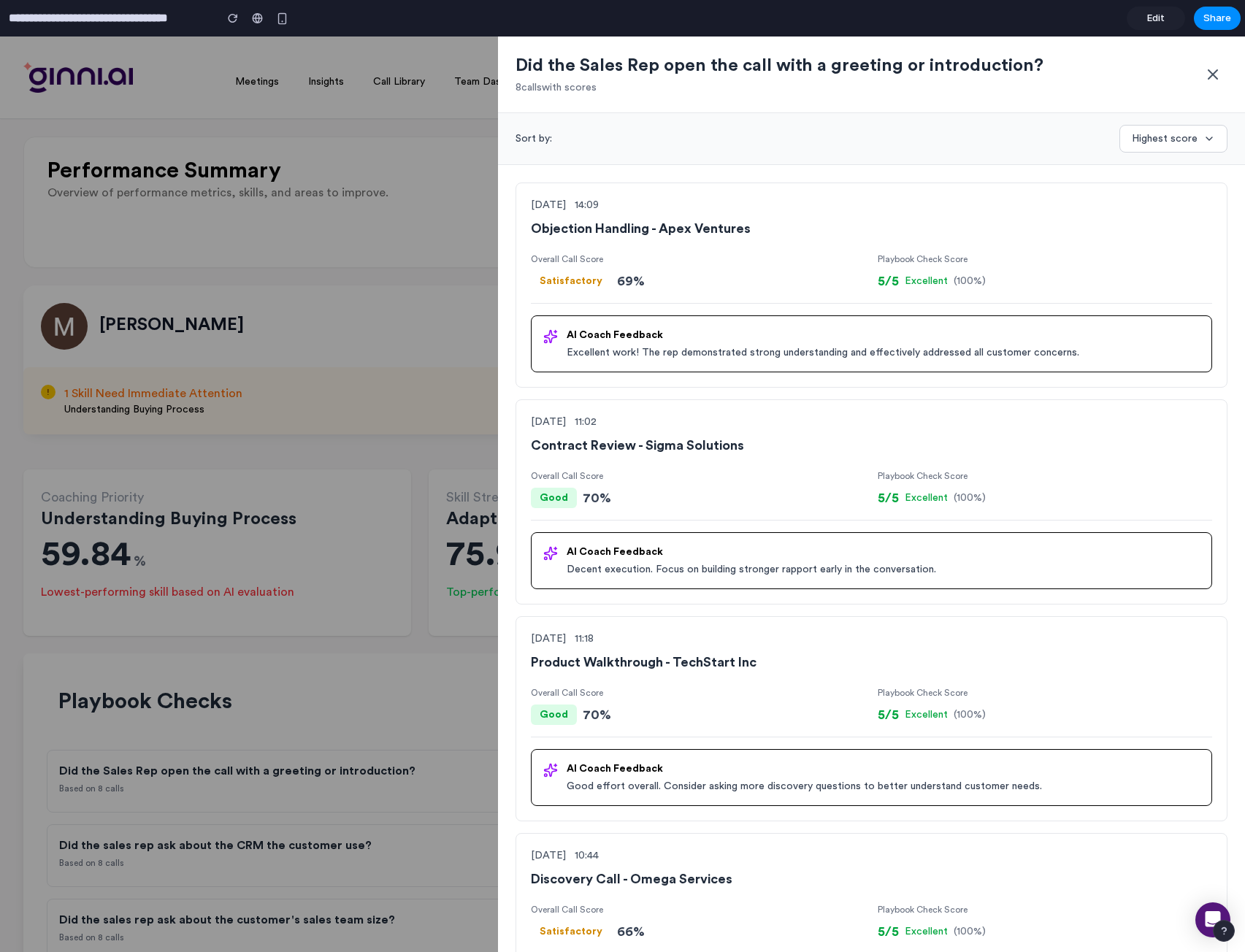
click at [226, 211] on div at bounding box center [622, 494] width 1245 height 915
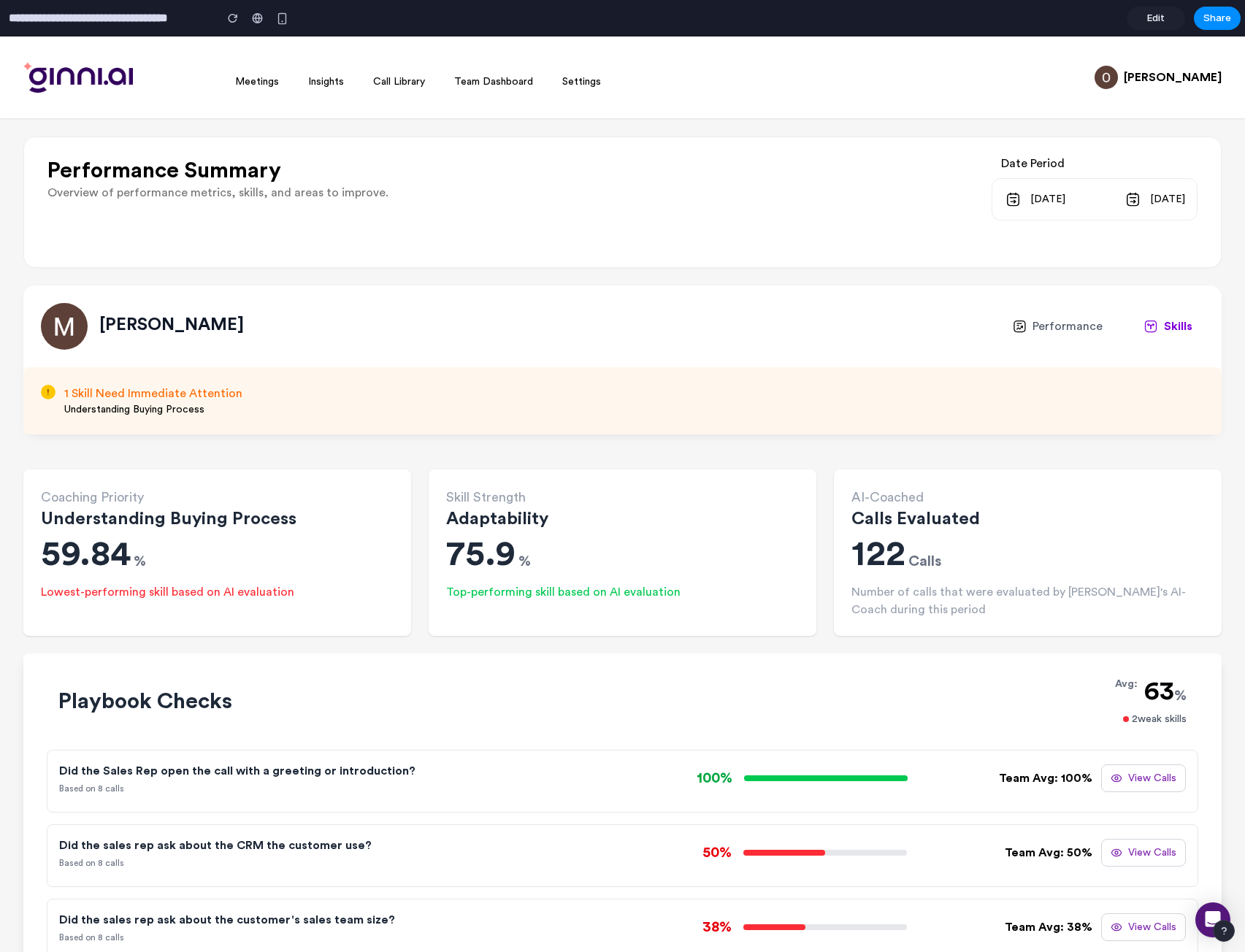
click at [1165, 15] on link "Edit" at bounding box center [1156, 18] width 58 height 23
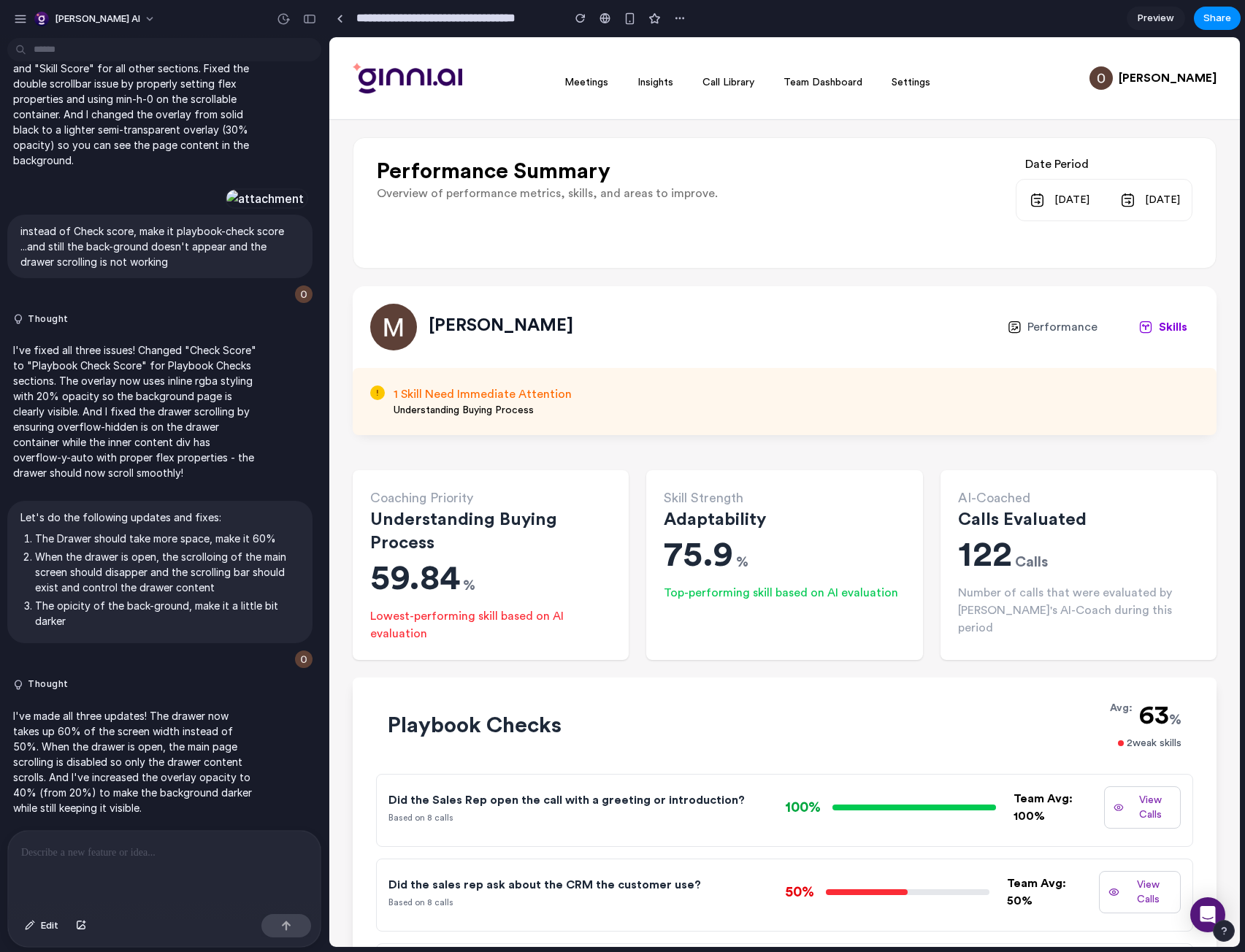
click at [84, 858] on div at bounding box center [164, 869] width 312 height 78
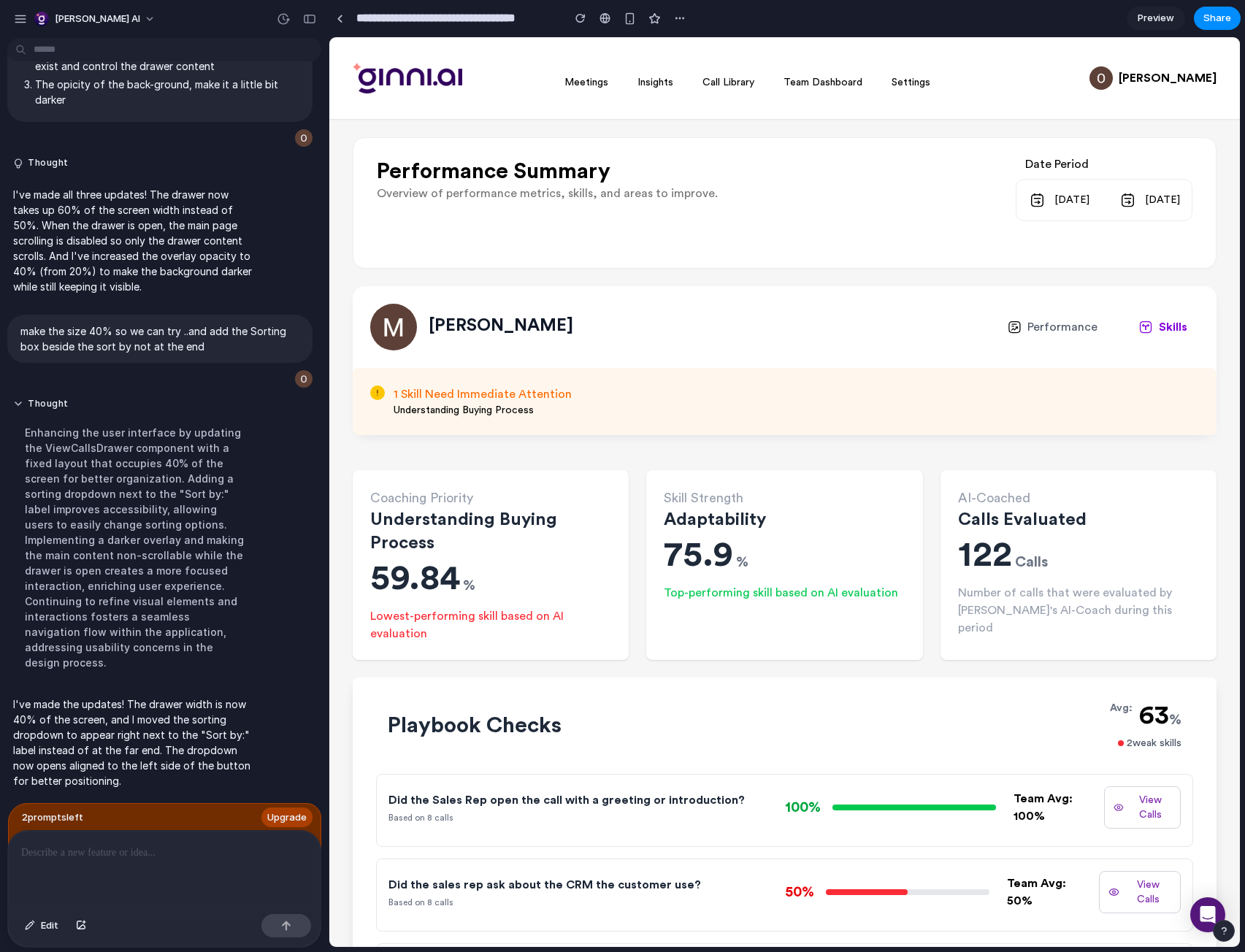
click at [1121, 796] on button "View Calls" at bounding box center [1143, 808] width 77 height 43
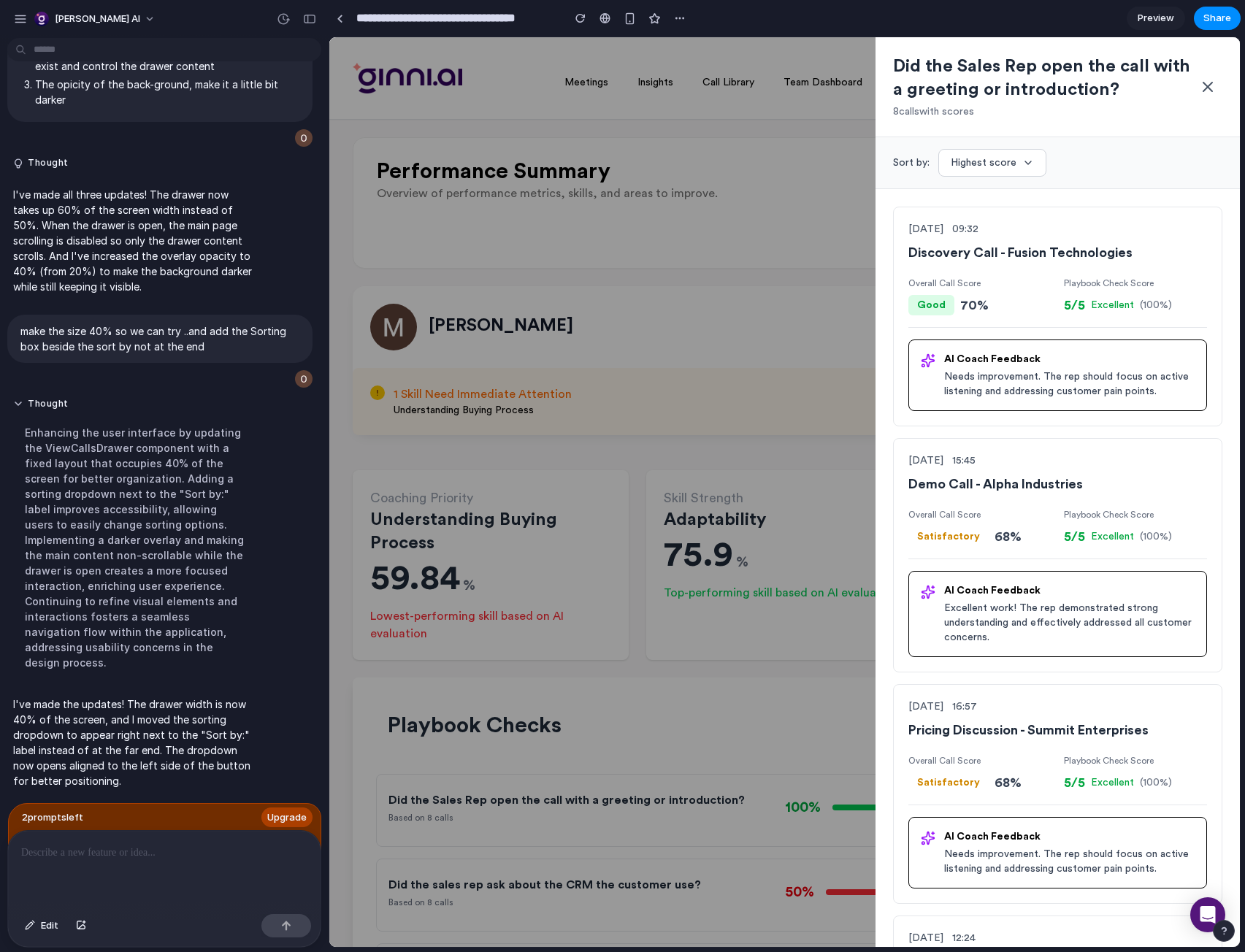
click at [198, 868] on div at bounding box center [164, 869] width 312 height 78
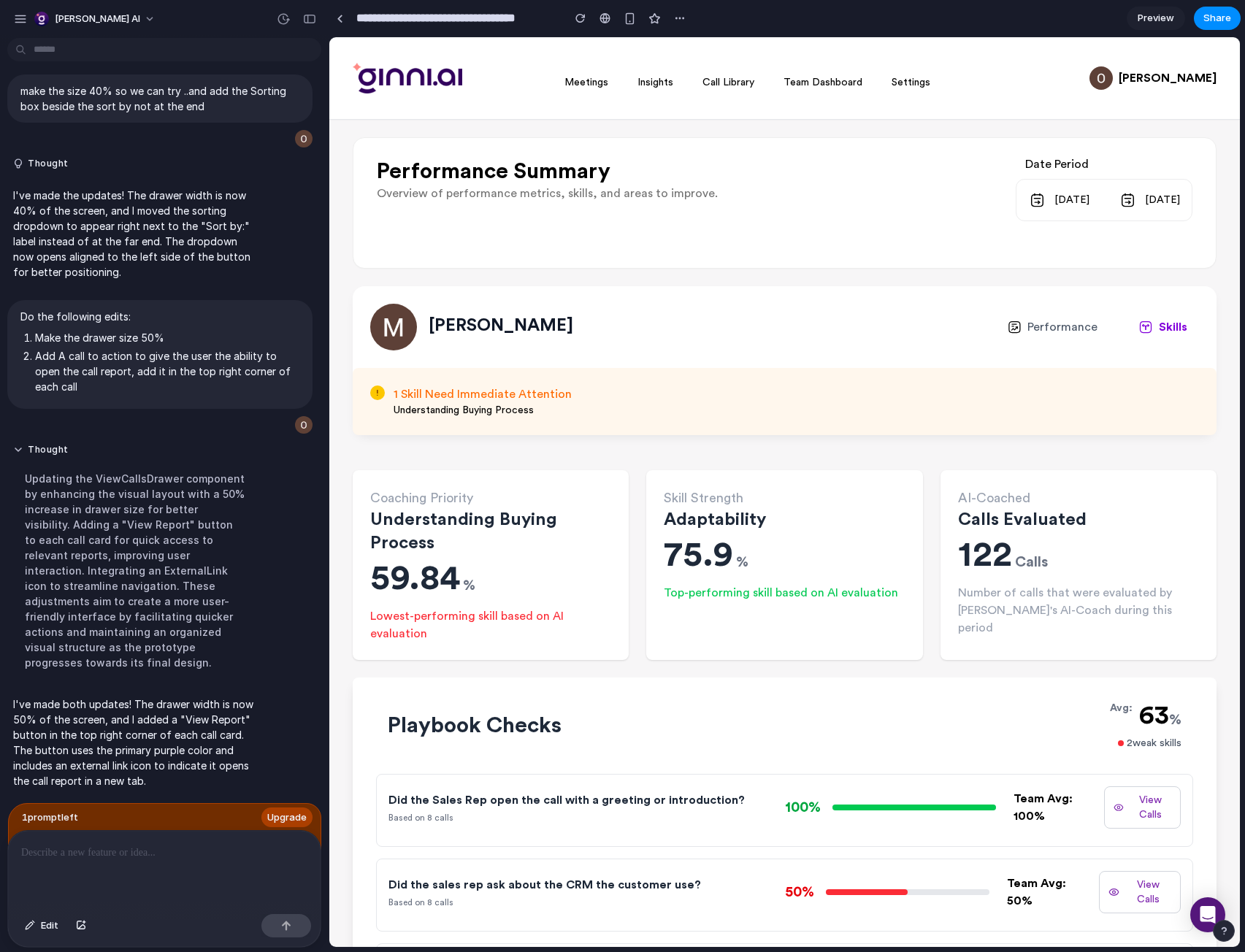
click at [1147, 812] on button "View Calls" at bounding box center [1143, 808] width 77 height 43
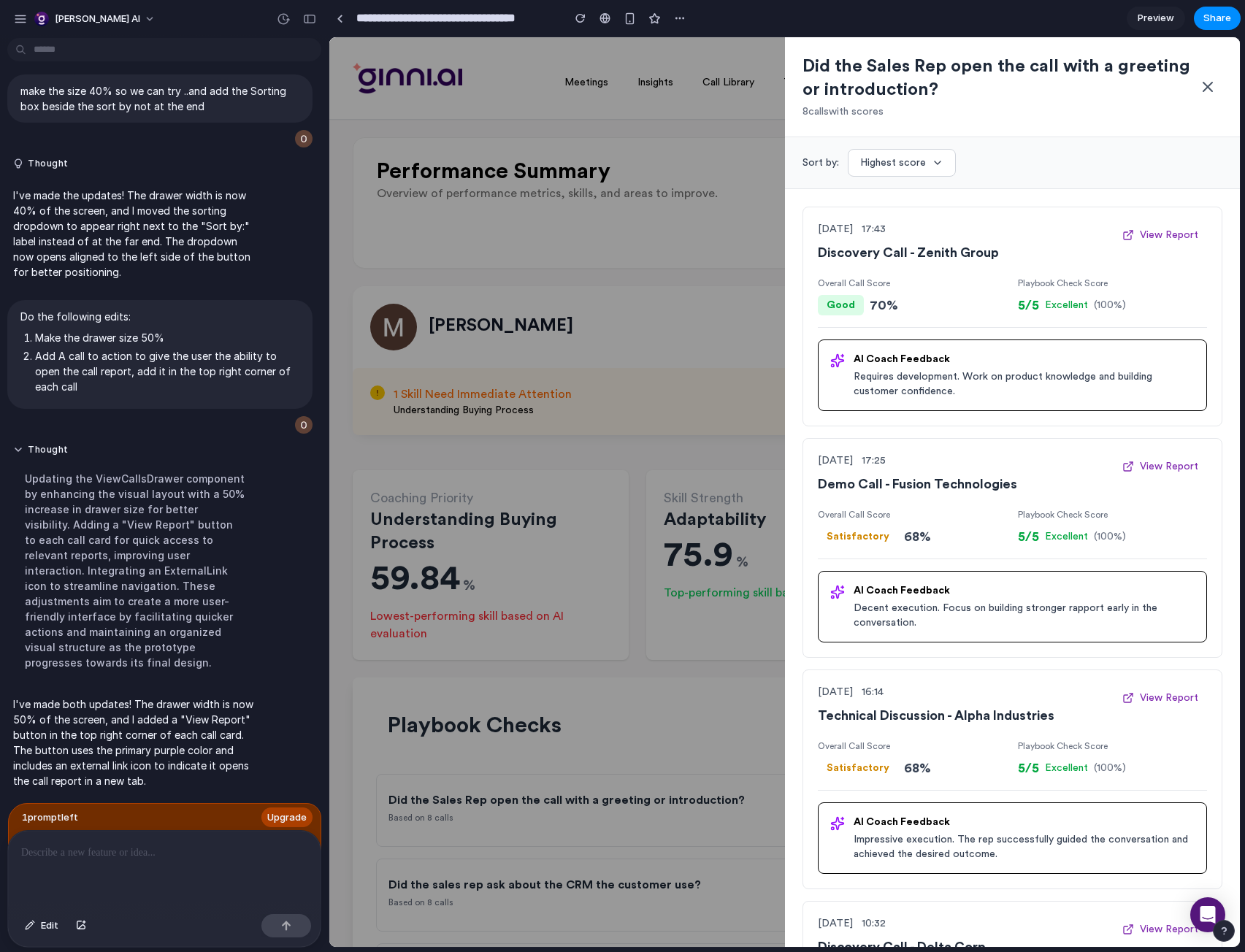
click at [1203, 84] on icon at bounding box center [1207, 87] width 18 height 18
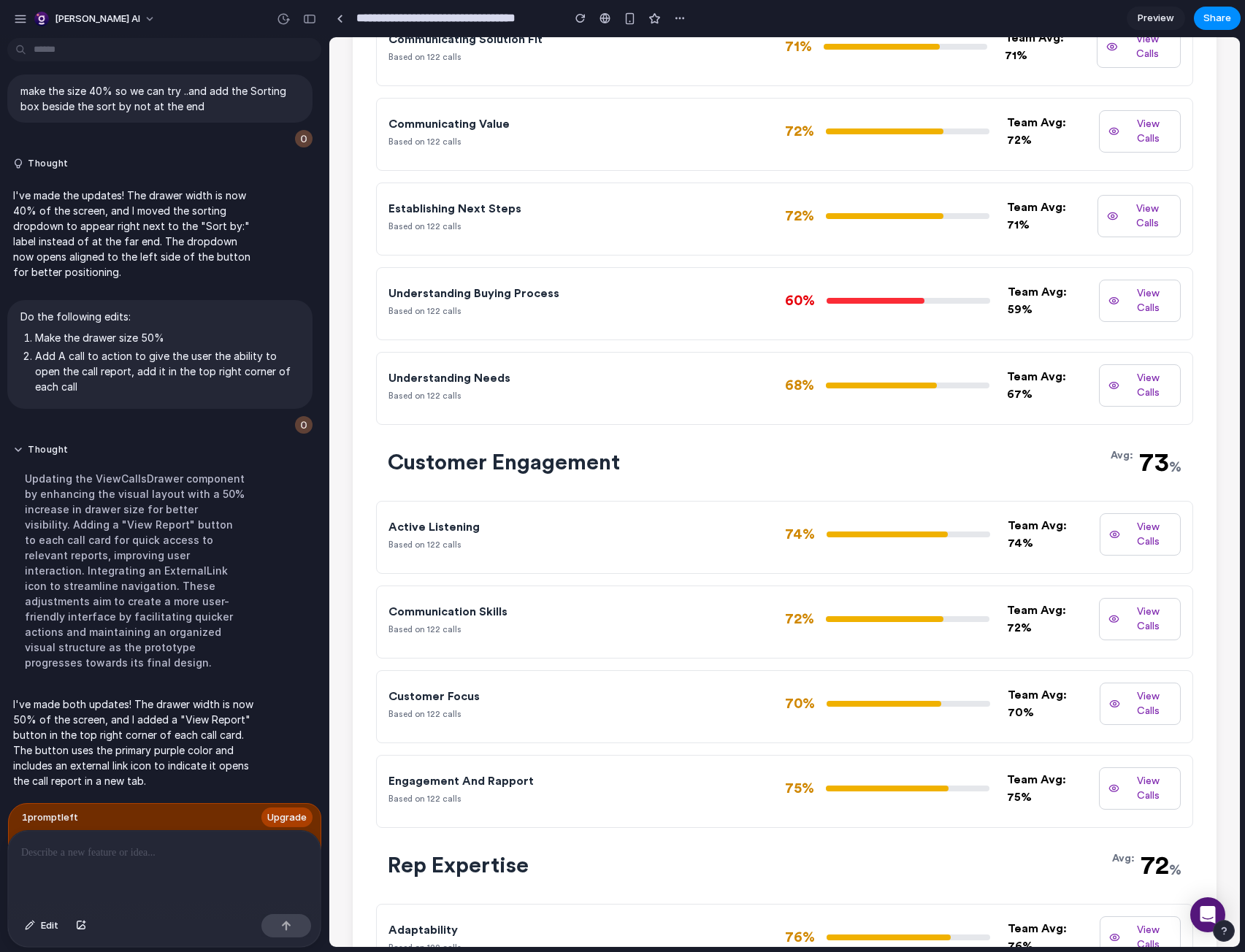
scroll to position [1186, 0]
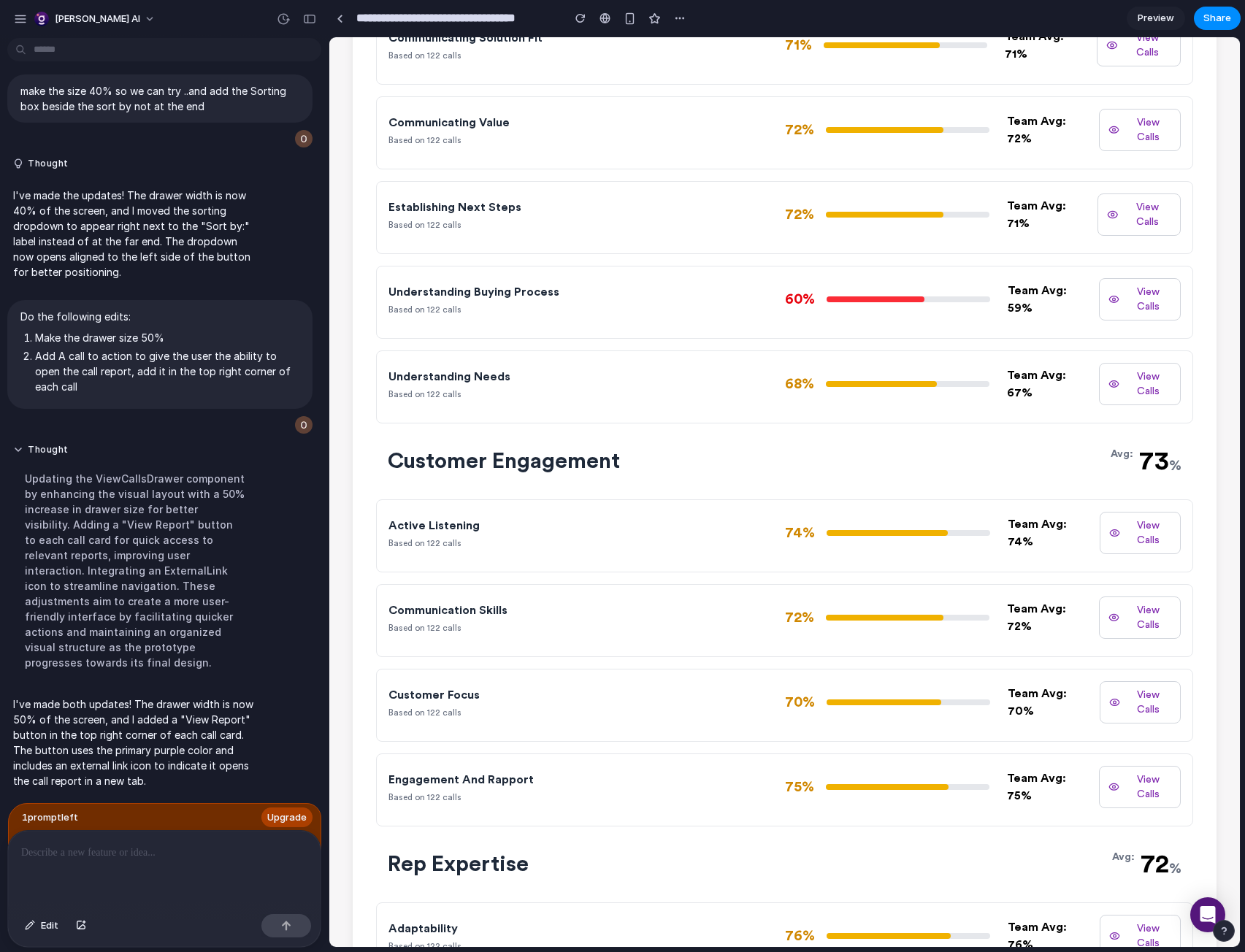
click at [1116, 531] on button "View Calls" at bounding box center [1141, 533] width 82 height 43
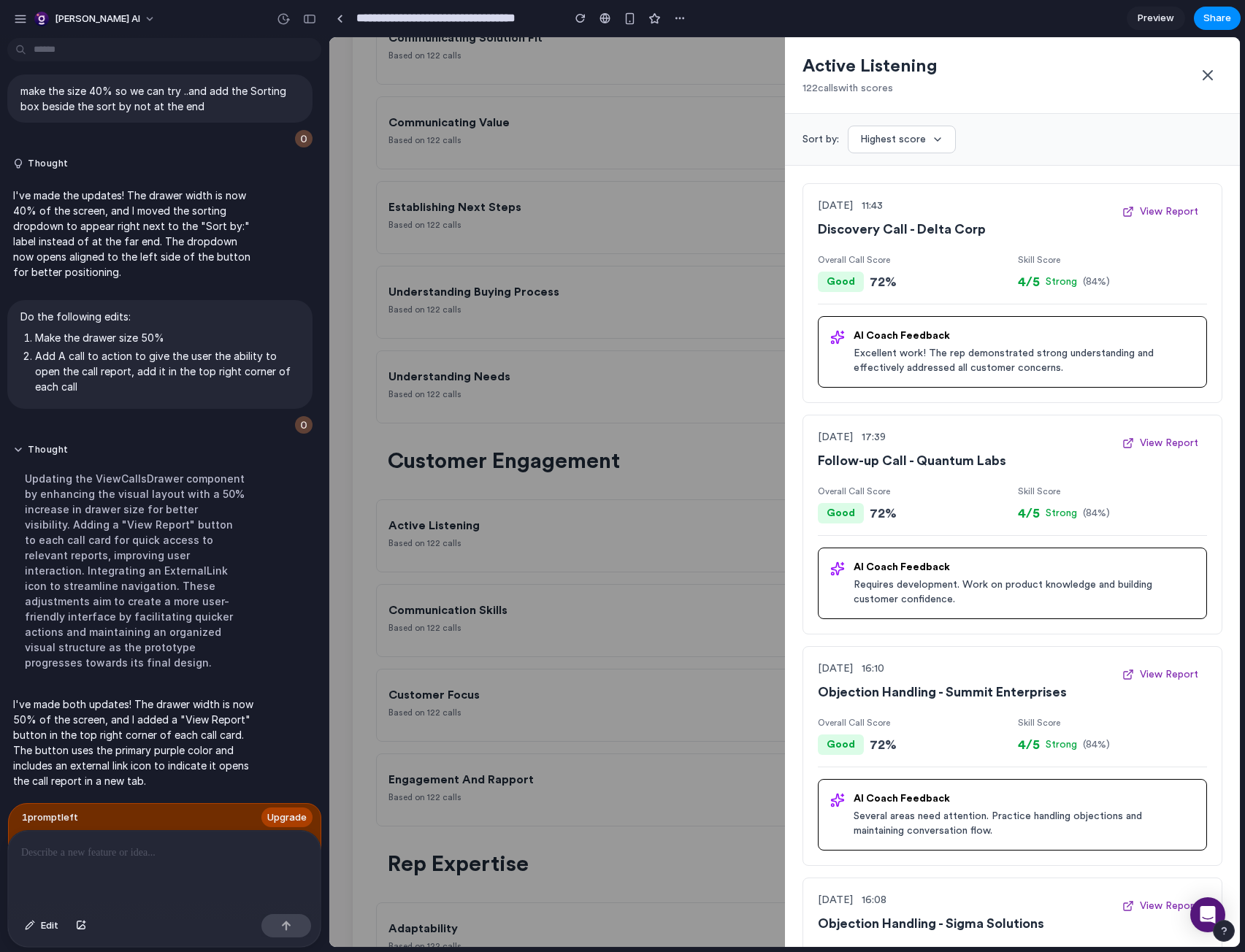
scroll to position [1181, 0]
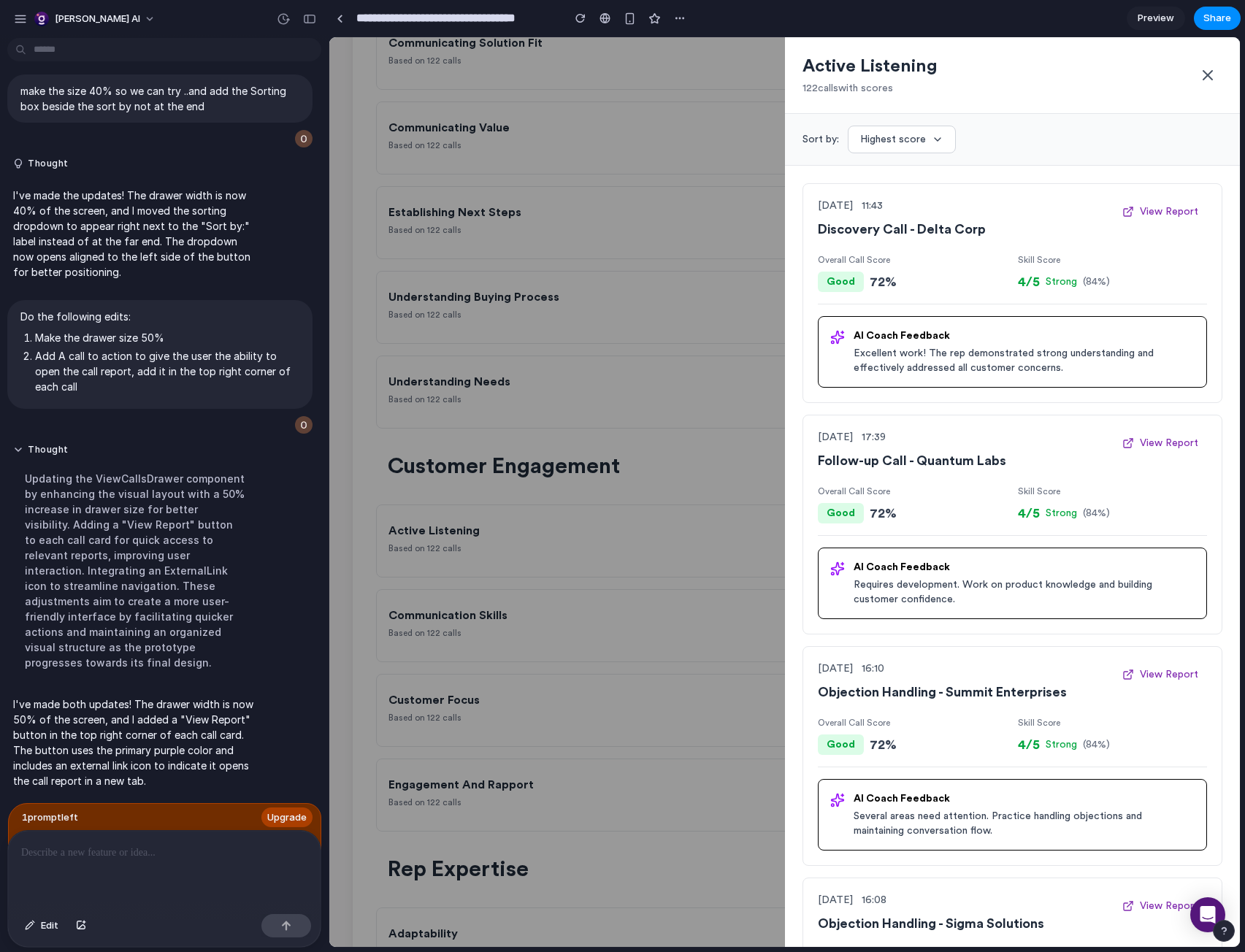
click at [927, 144] on button "Highest score" at bounding box center [902, 139] width 108 height 28
click at [939, 210] on button "Lowest skill/check score" at bounding box center [940, 208] width 185 height 33
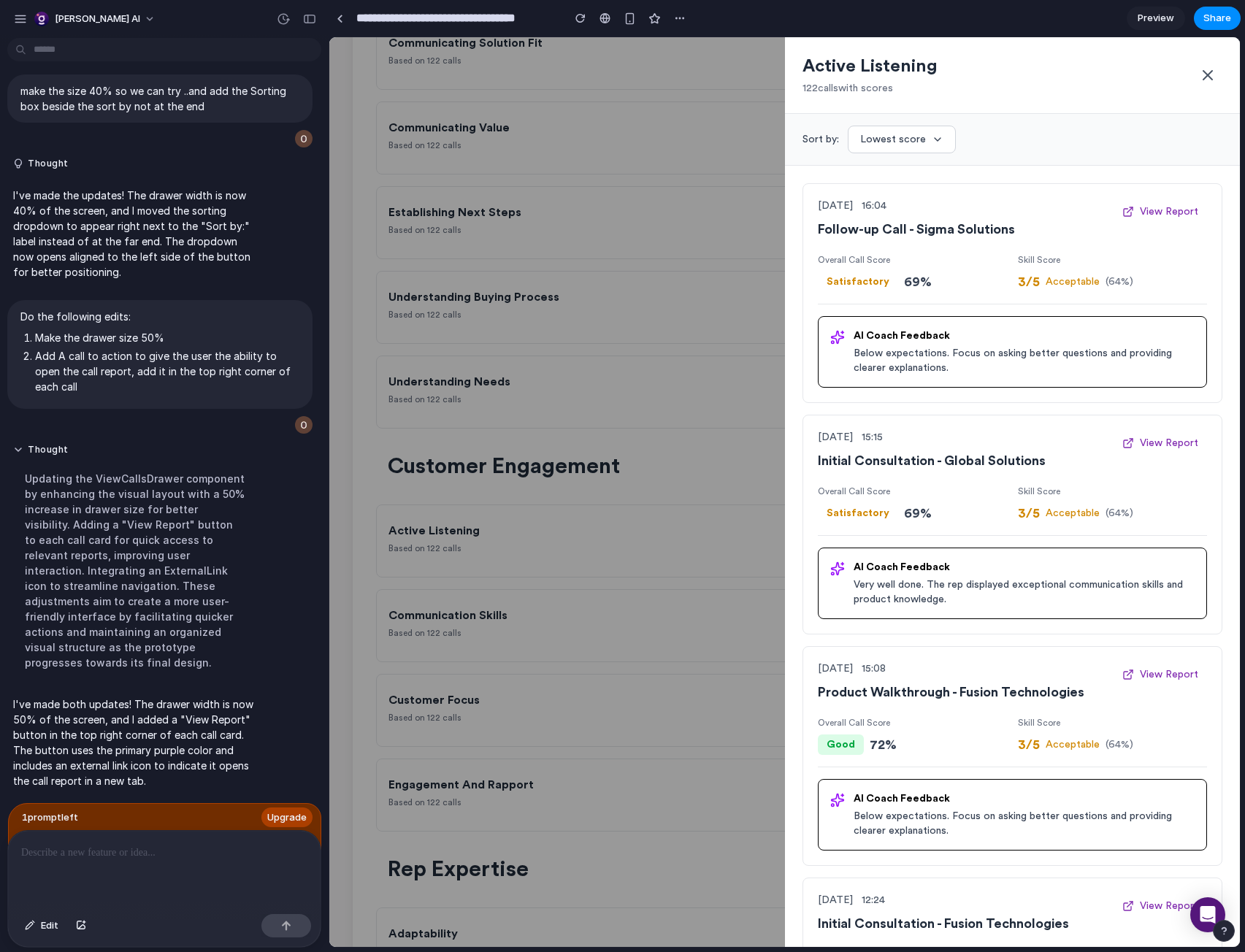
click at [1062, 437] on div "[DATE] 15:15" at bounding box center [966, 437] width 296 height 15
click at [1198, 77] on button at bounding box center [1207, 75] width 29 height 29
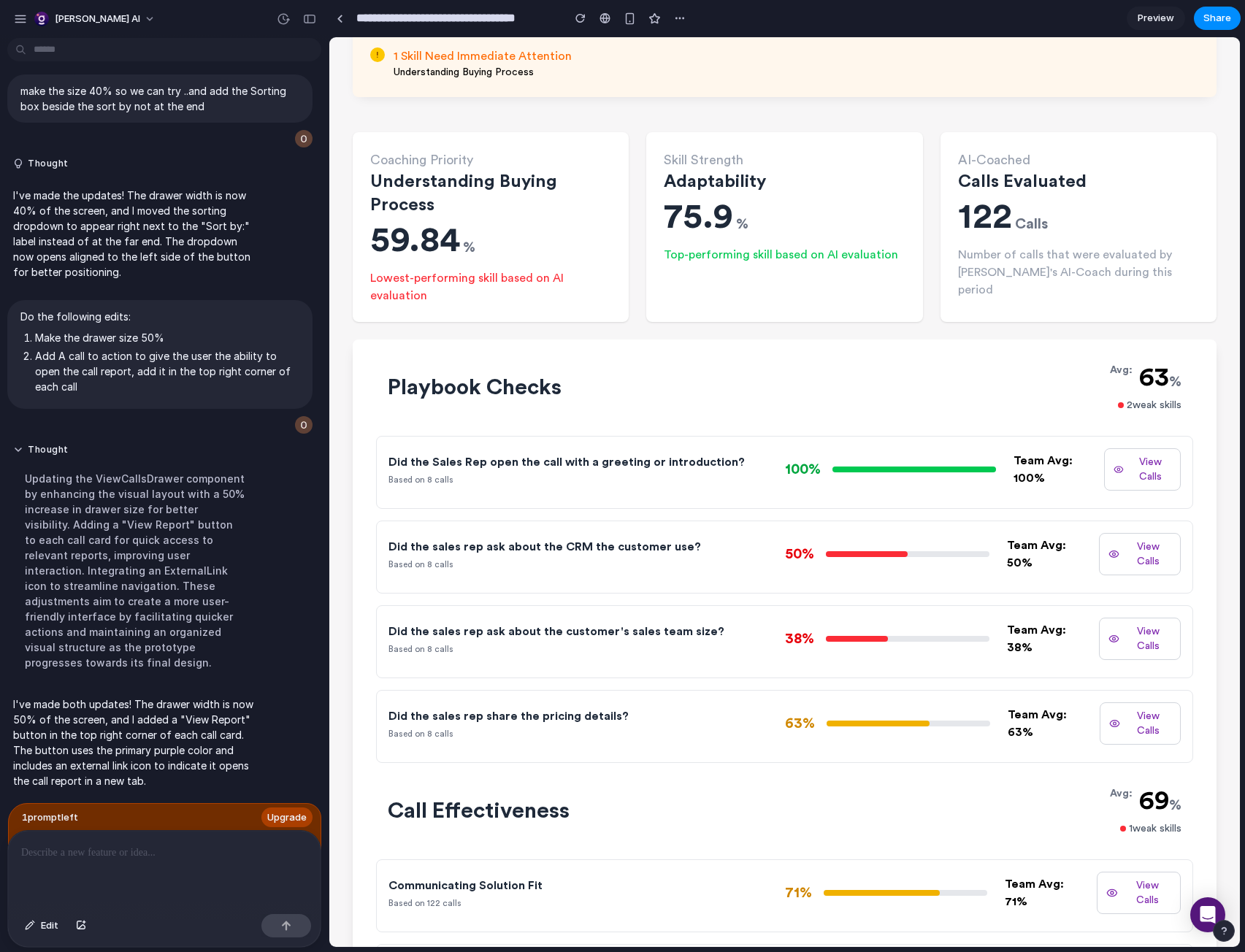
scroll to position [0, 0]
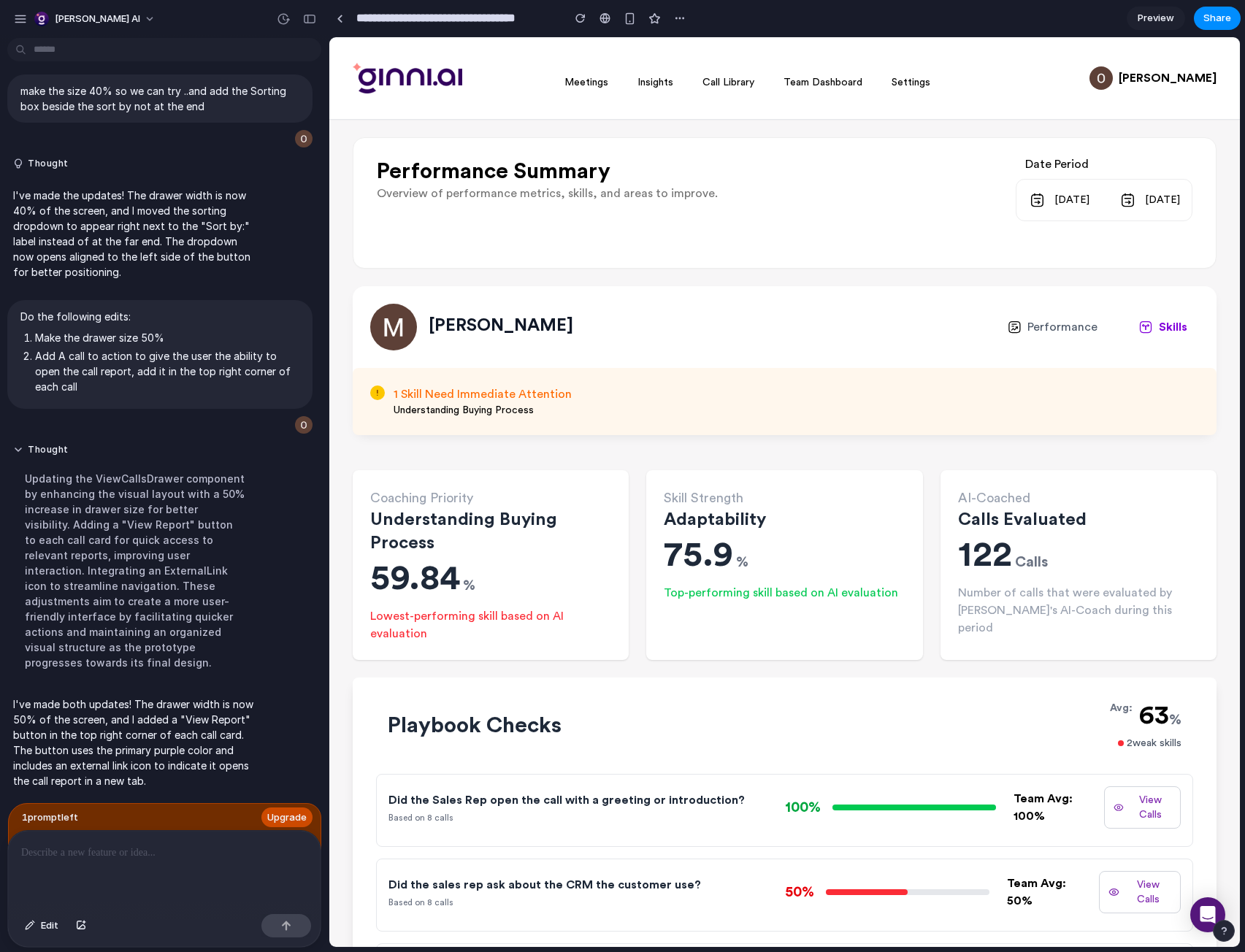
click at [278, 810] on span "Upgrade" at bounding box center [287, 817] width 39 height 15
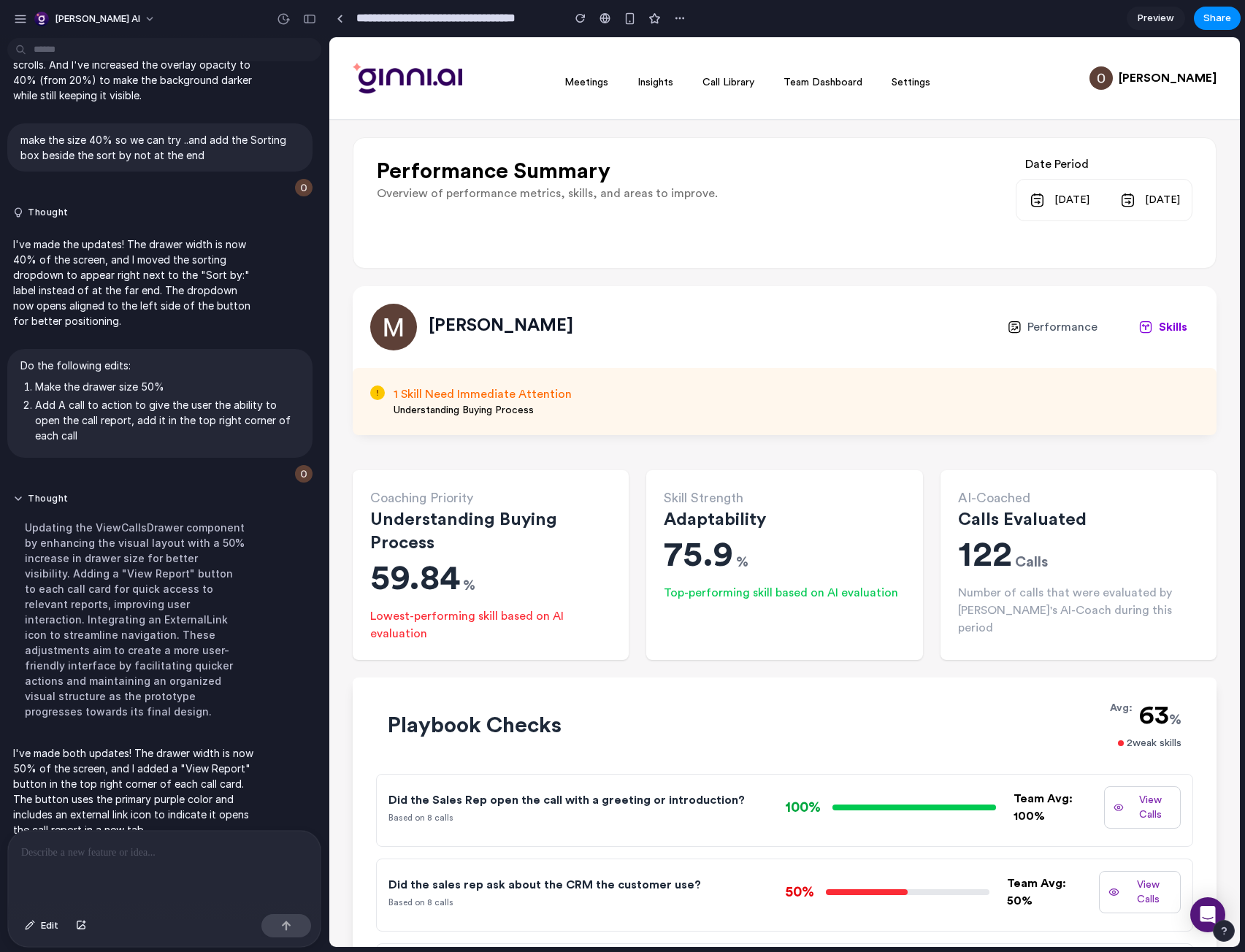
scroll to position [3586, 0]
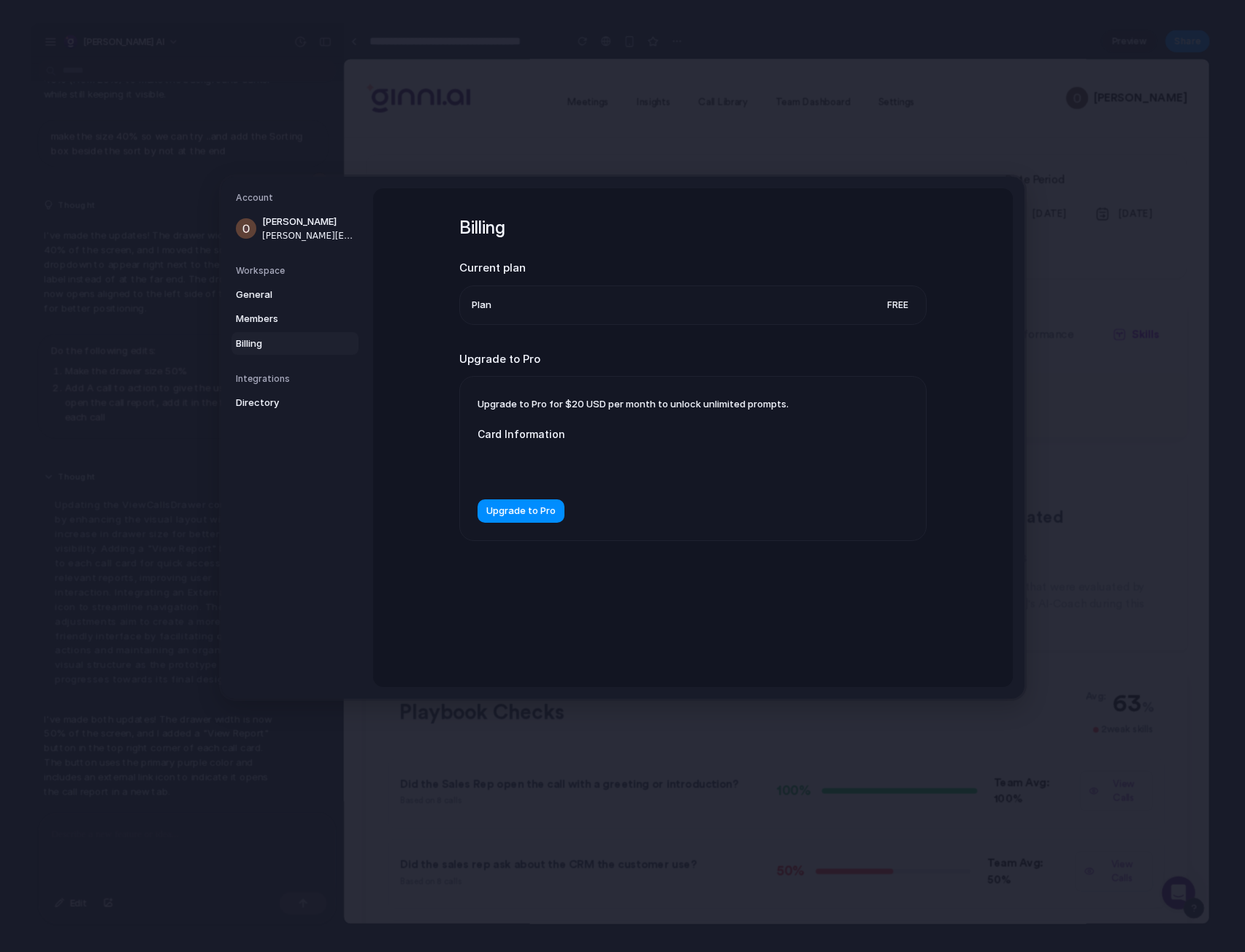
click at [542, 391] on div "Upgrade to Pro for $20 USD per month to unlock unlimited prompts. Card Informat…" at bounding box center [693, 459] width 466 height 164
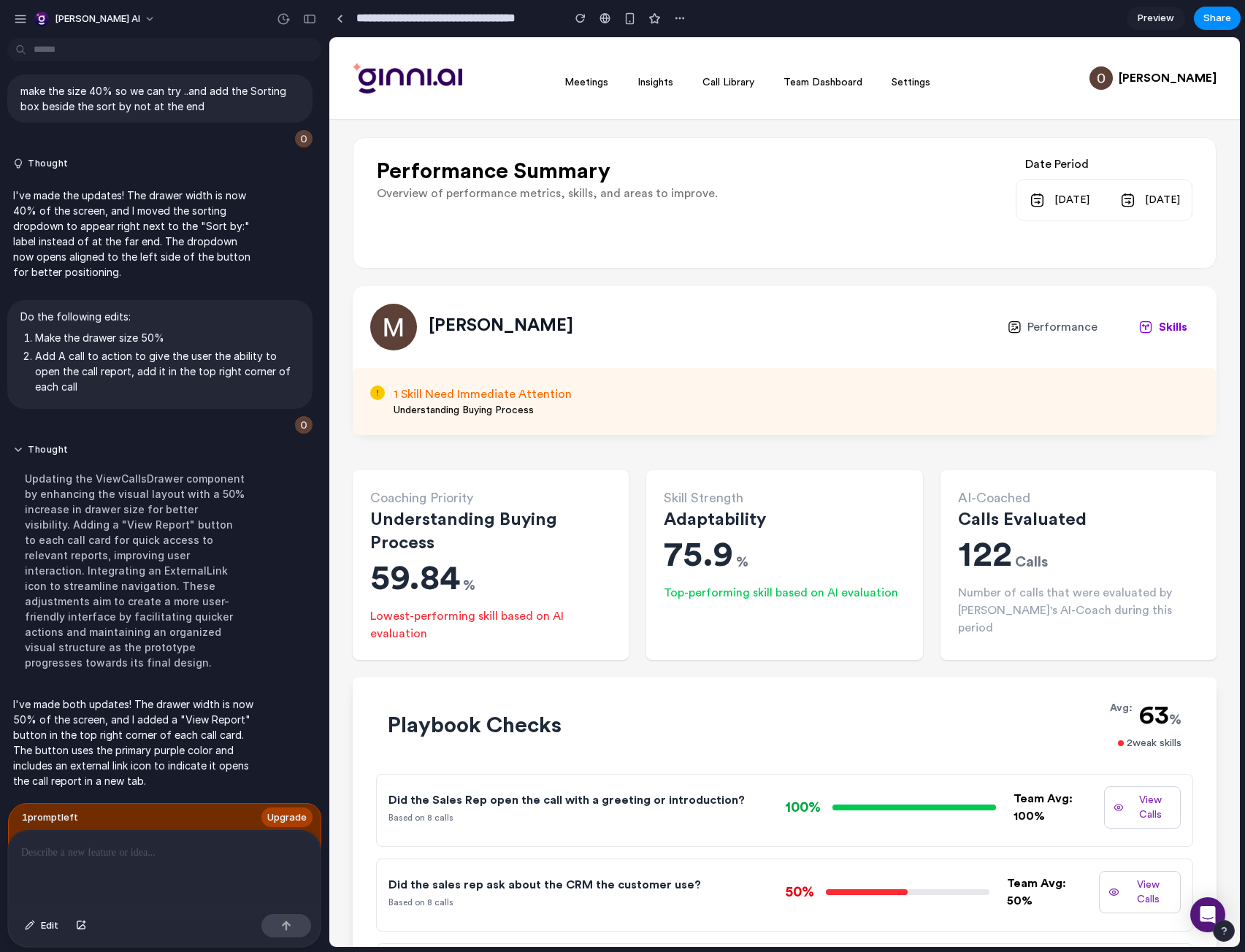
scroll to position [3614, 0]
click at [26, 17] on div "button" at bounding box center [20, 19] width 13 height 13
click at [1200, 20] on button "Share" at bounding box center [1217, 18] width 47 height 23
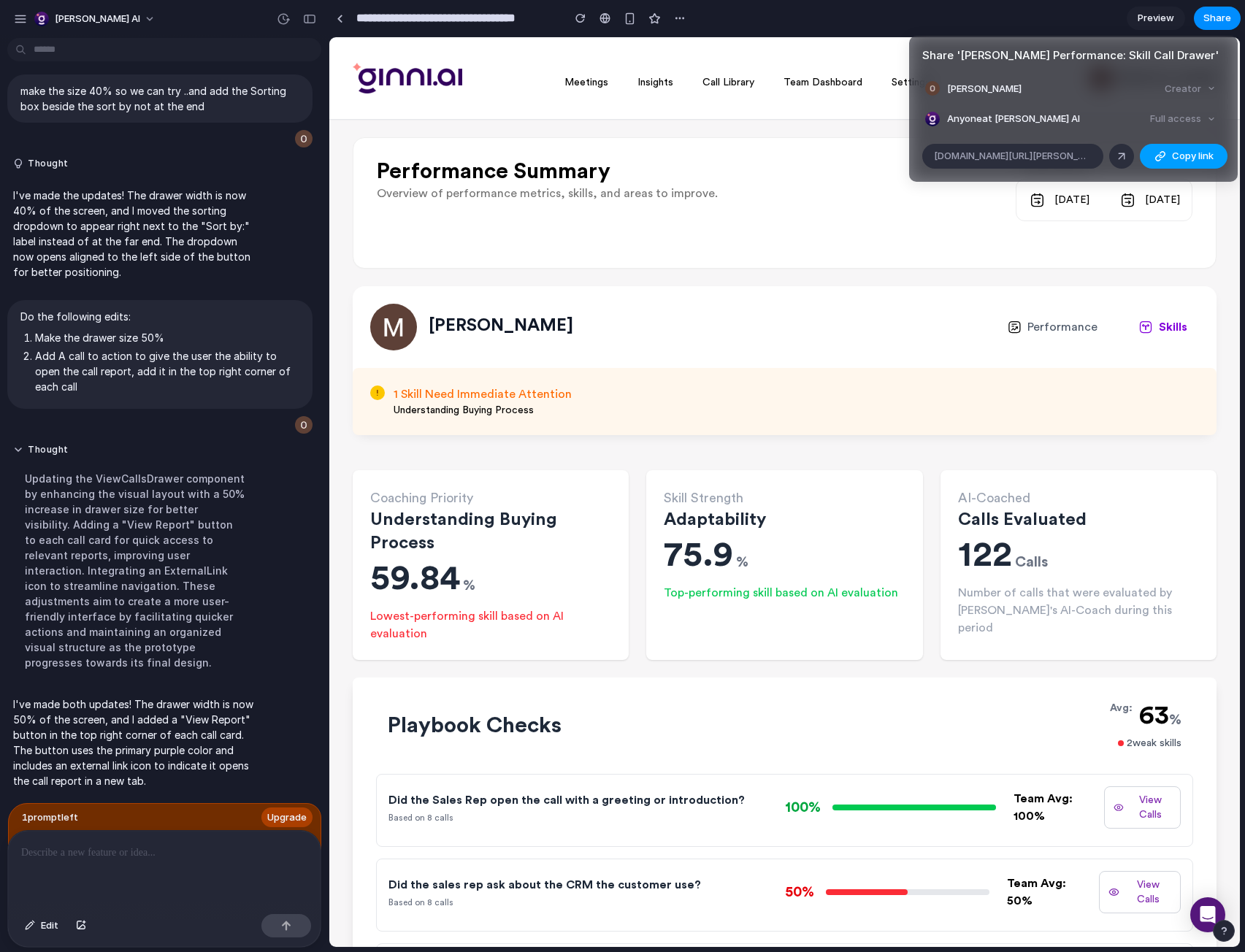
click at [1178, 158] on span "Copy link" at bounding box center [1193, 156] width 42 height 15
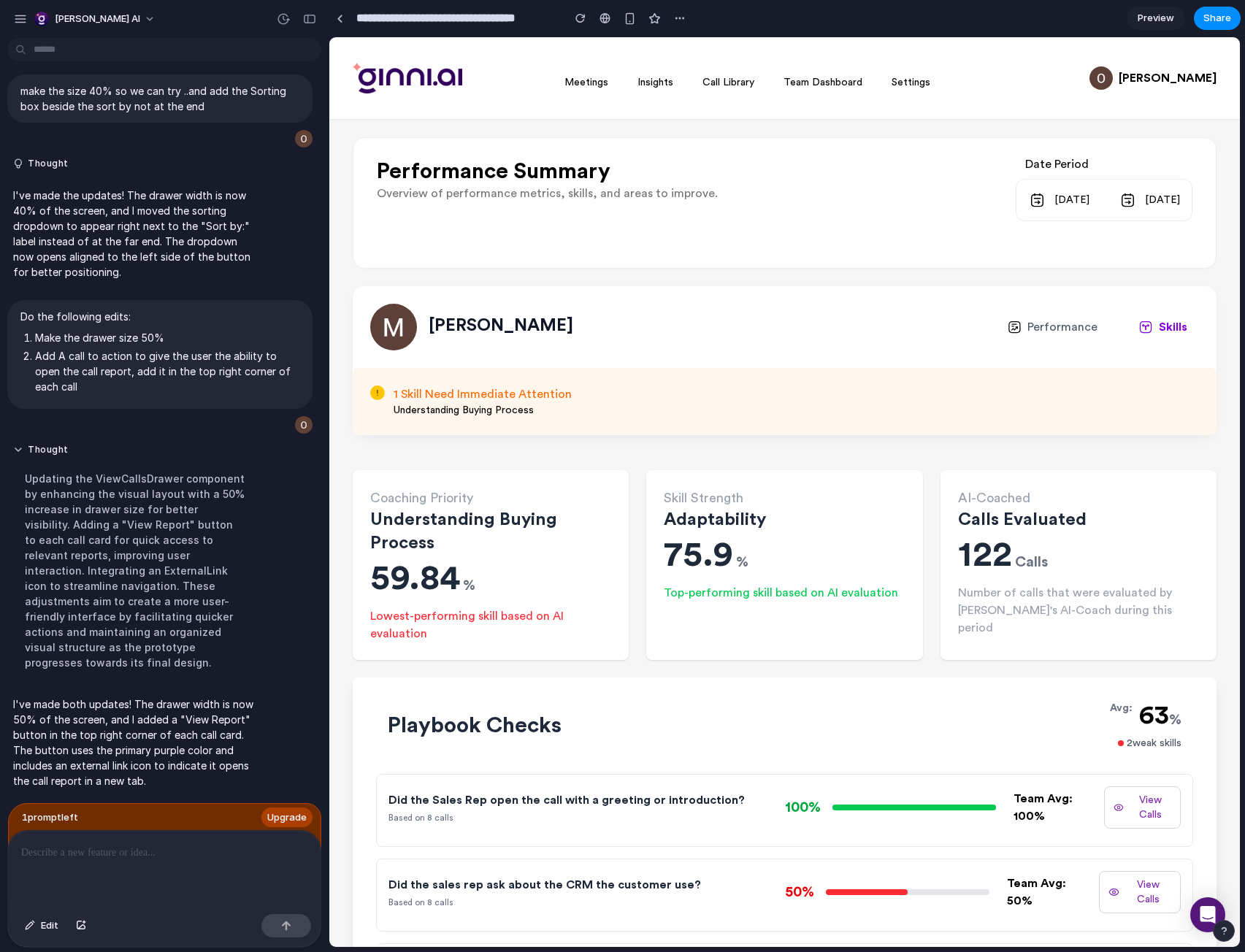
click at [12, 18] on div "Share ' [PERSON_NAME] Performance: Skill Call Drawer ' [PERSON_NAME] Creator An…" at bounding box center [622, 476] width 1245 height 952
click at [14, 18] on div "button" at bounding box center [20, 19] width 13 height 13
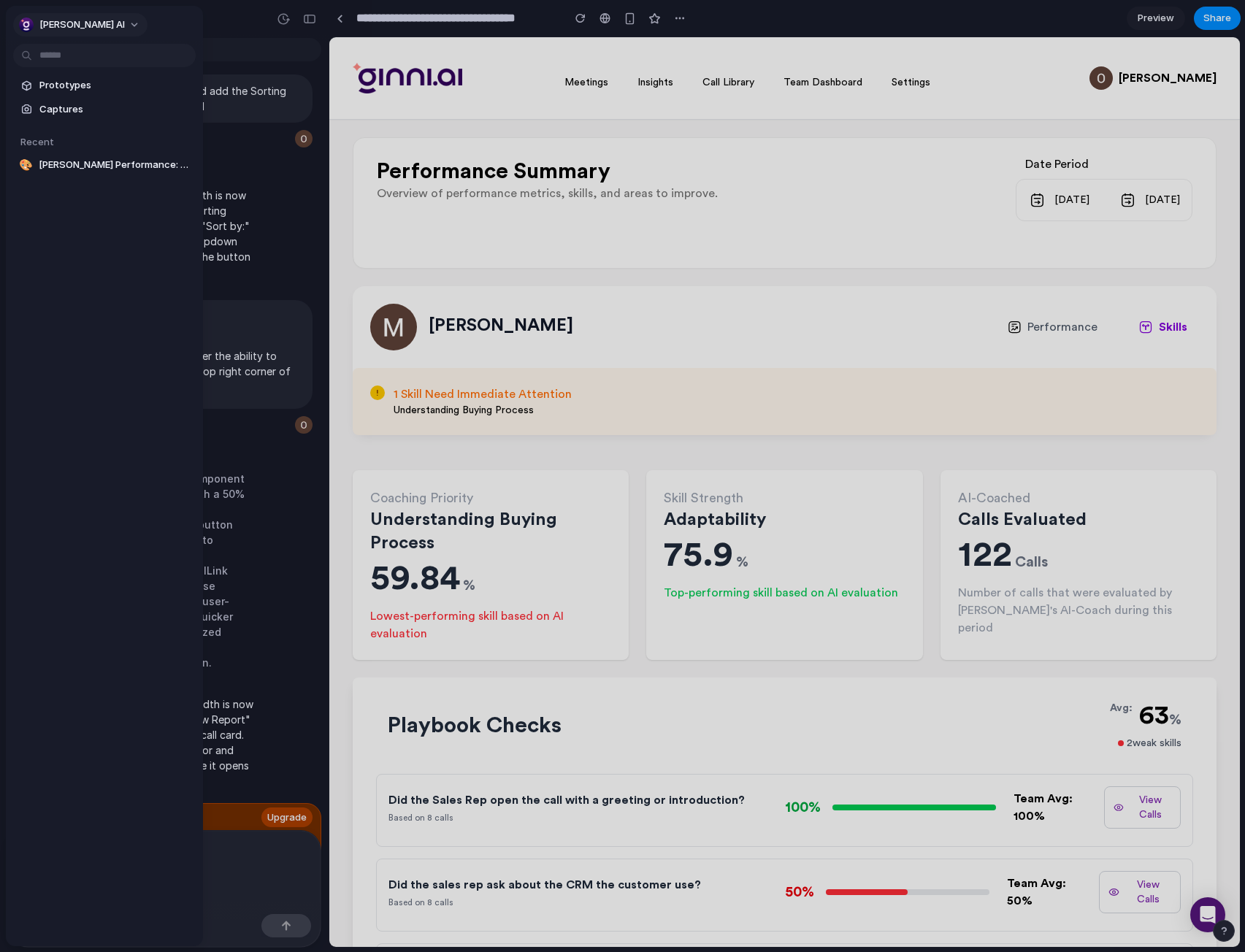
click at [50, 34] on button "[PERSON_NAME] AI" at bounding box center [79, 24] width 134 height 23
click at [43, 281] on div "Settings Invite members Change theme Sign out" at bounding box center [622, 476] width 1245 height 952
click at [79, 81] on span "Prototypes" at bounding box center [114, 85] width 150 height 15
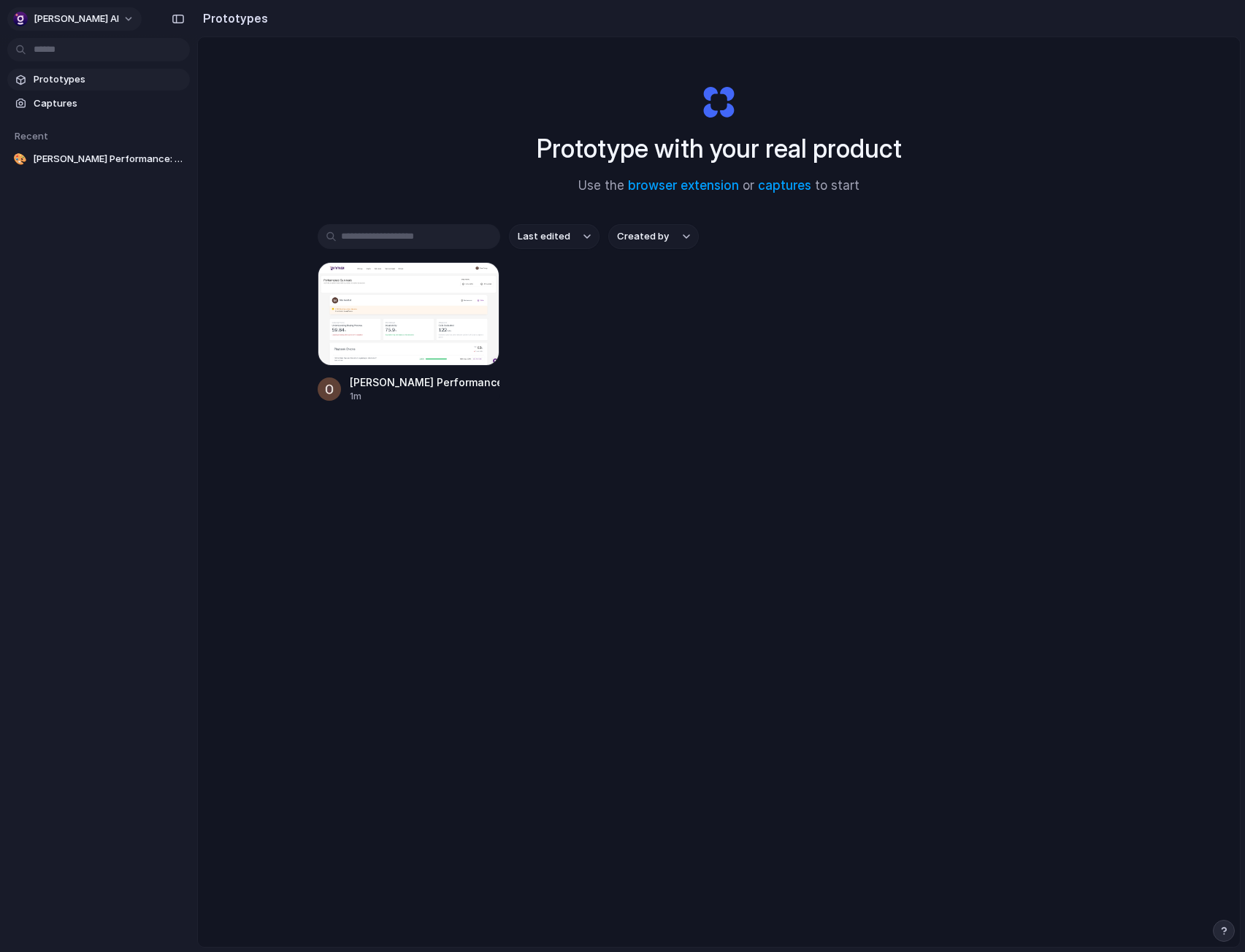
click at [50, 21] on span "[PERSON_NAME] AI" at bounding box center [76, 19] width 85 height 15
click at [93, 44] on li "Settings" at bounding box center [71, 51] width 121 height 23
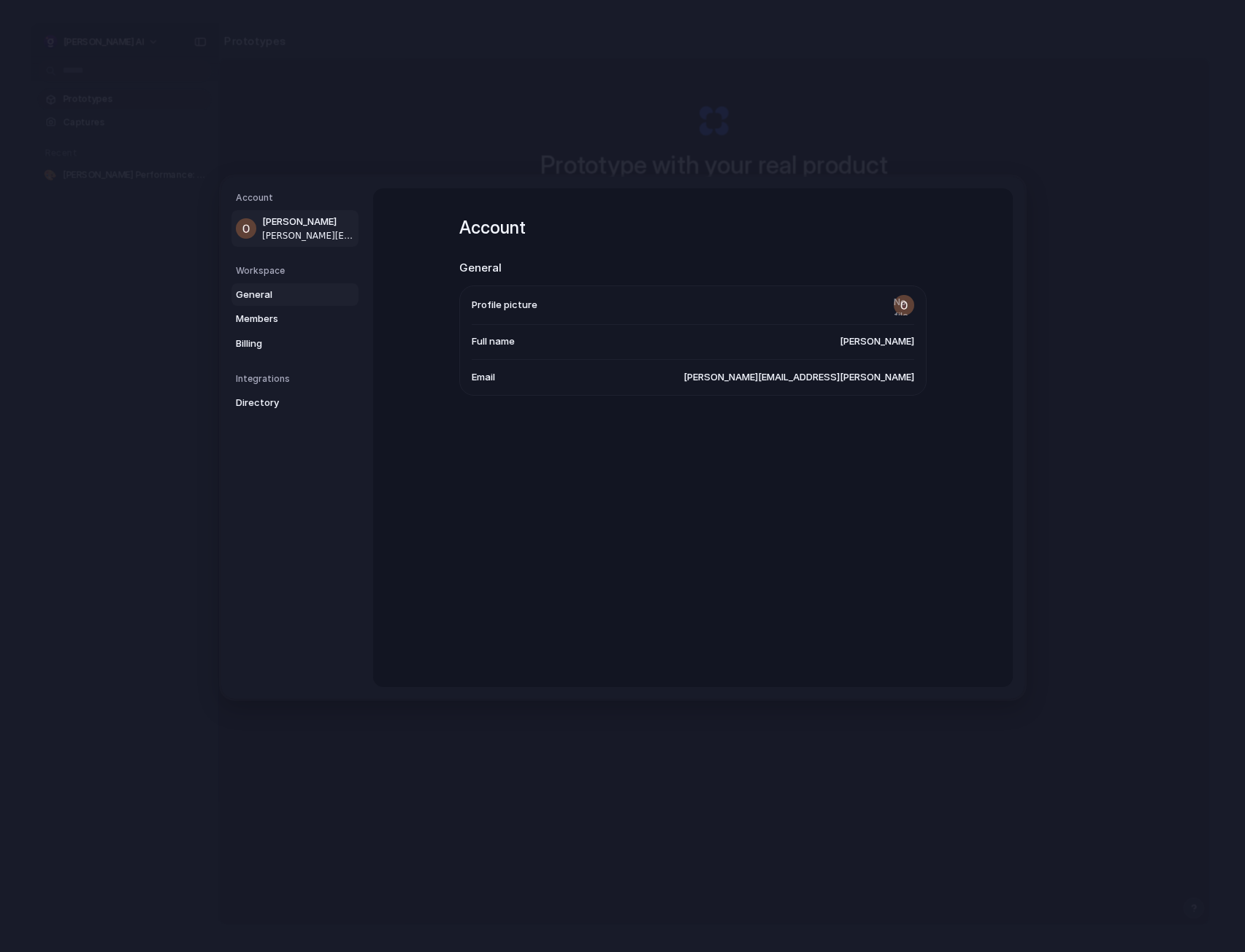
click at [323, 292] on span "General" at bounding box center [282, 294] width 94 height 15
click at [322, 311] on span "Members" at bounding box center [282, 318] width 94 height 15
click at [324, 287] on span "General" at bounding box center [282, 294] width 94 height 15
click at [326, 316] on span "Members" at bounding box center [282, 318] width 94 height 15
click at [324, 338] on span "Billing" at bounding box center [282, 344] width 94 height 15
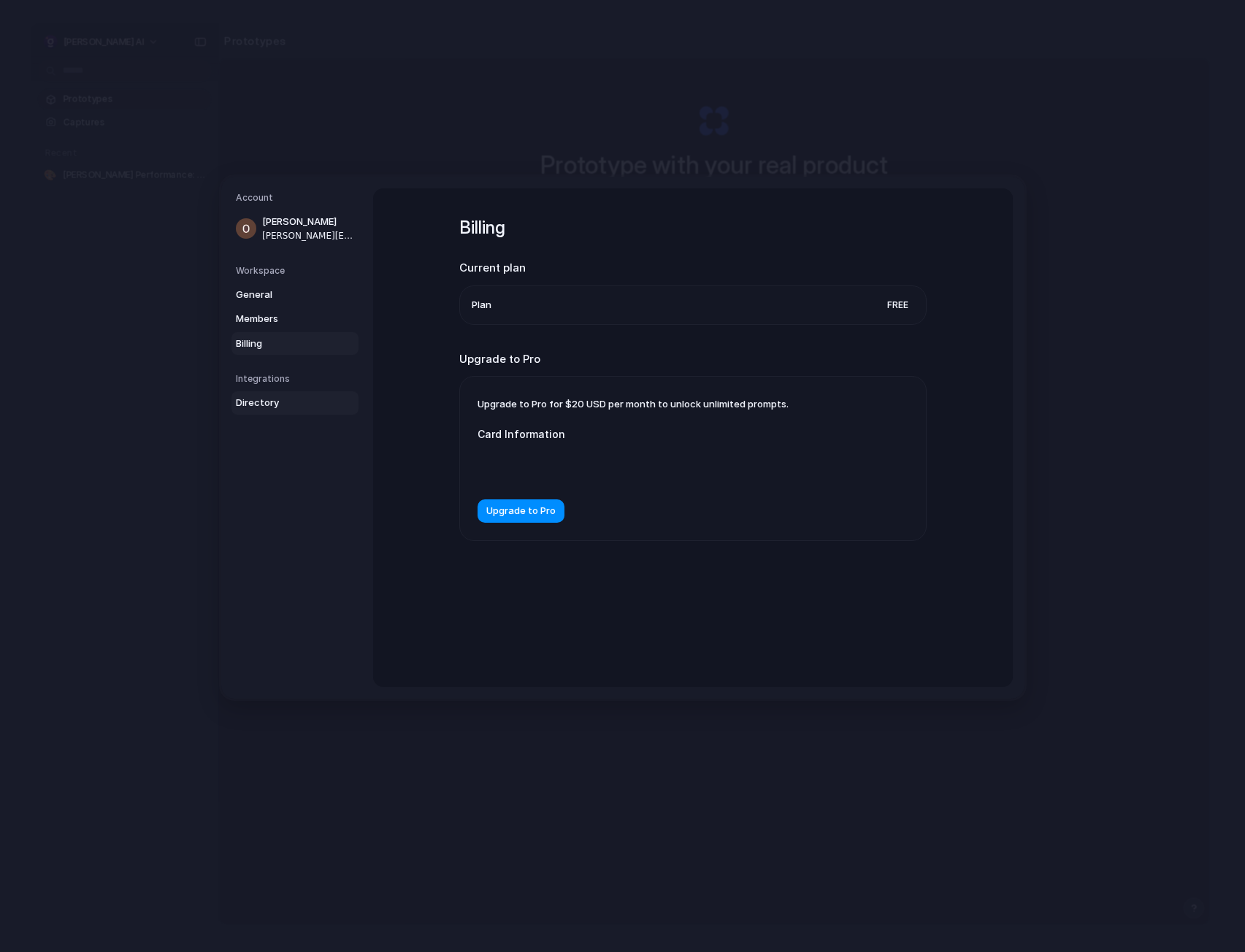
click at [311, 406] on span "Directory" at bounding box center [282, 403] width 94 height 15
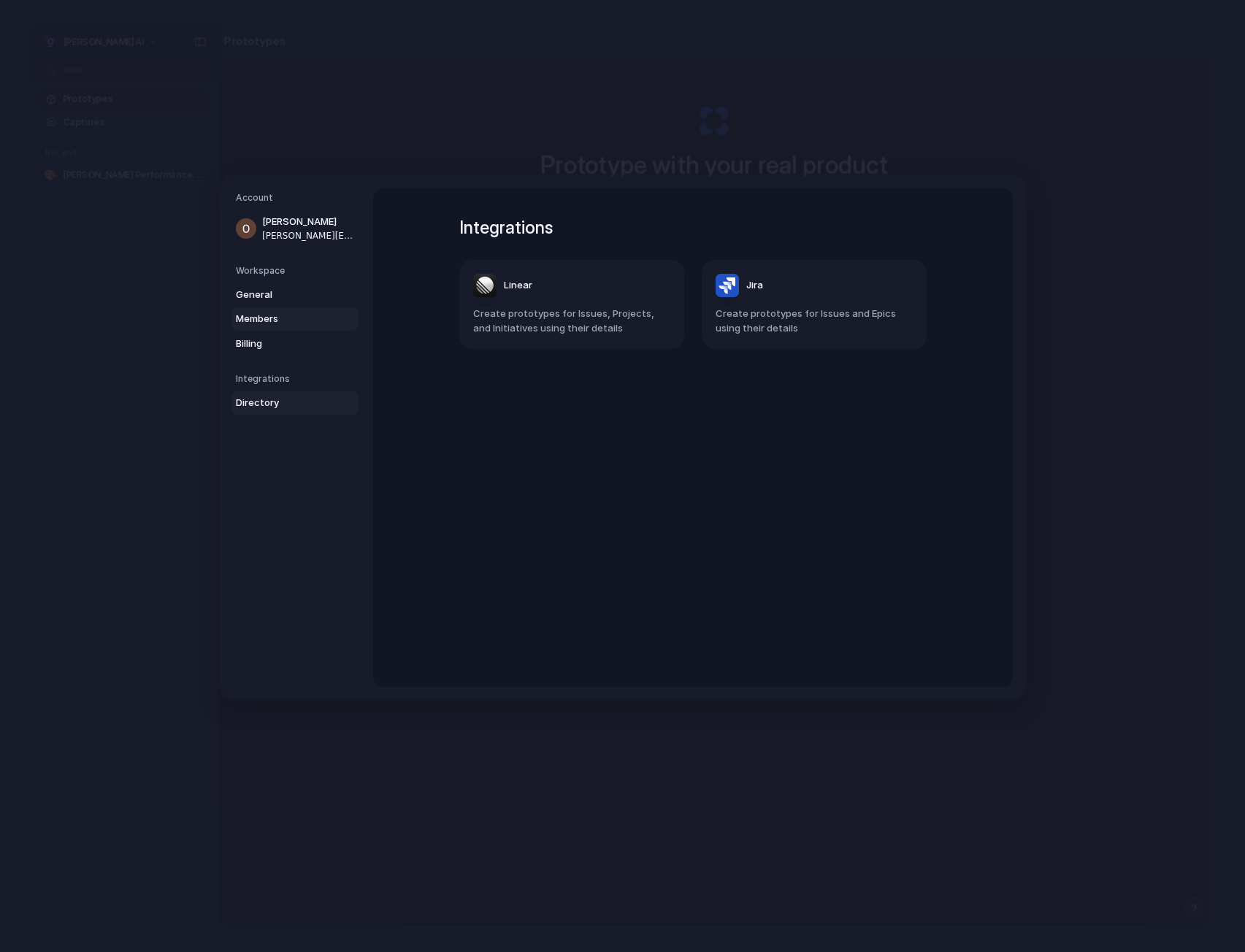
click at [294, 328] on link "Members" at bounding box center [294, 318] width 127 height 23
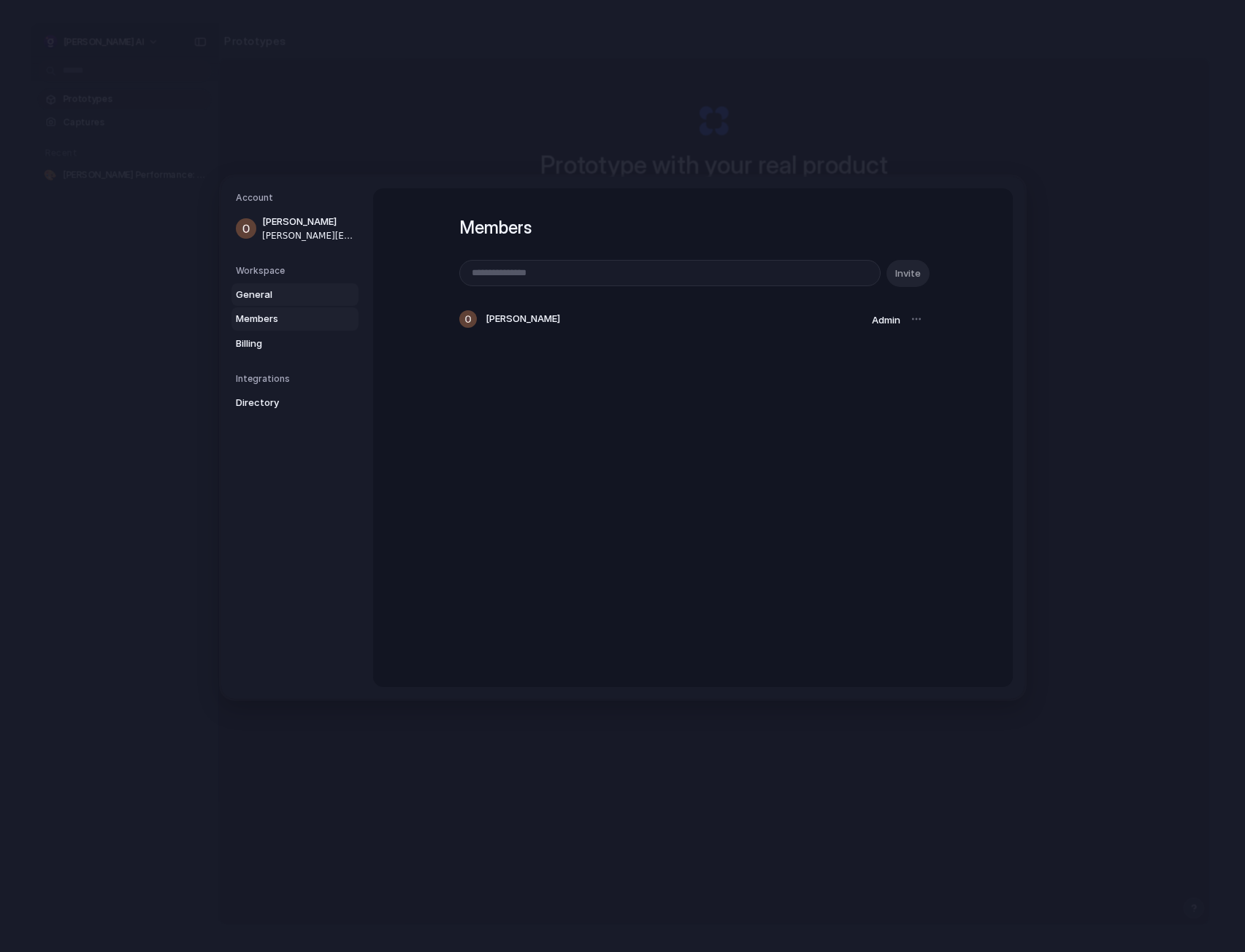
click at [294, 298] on span "General" at bounding box center [282, 294] width 94 height 15
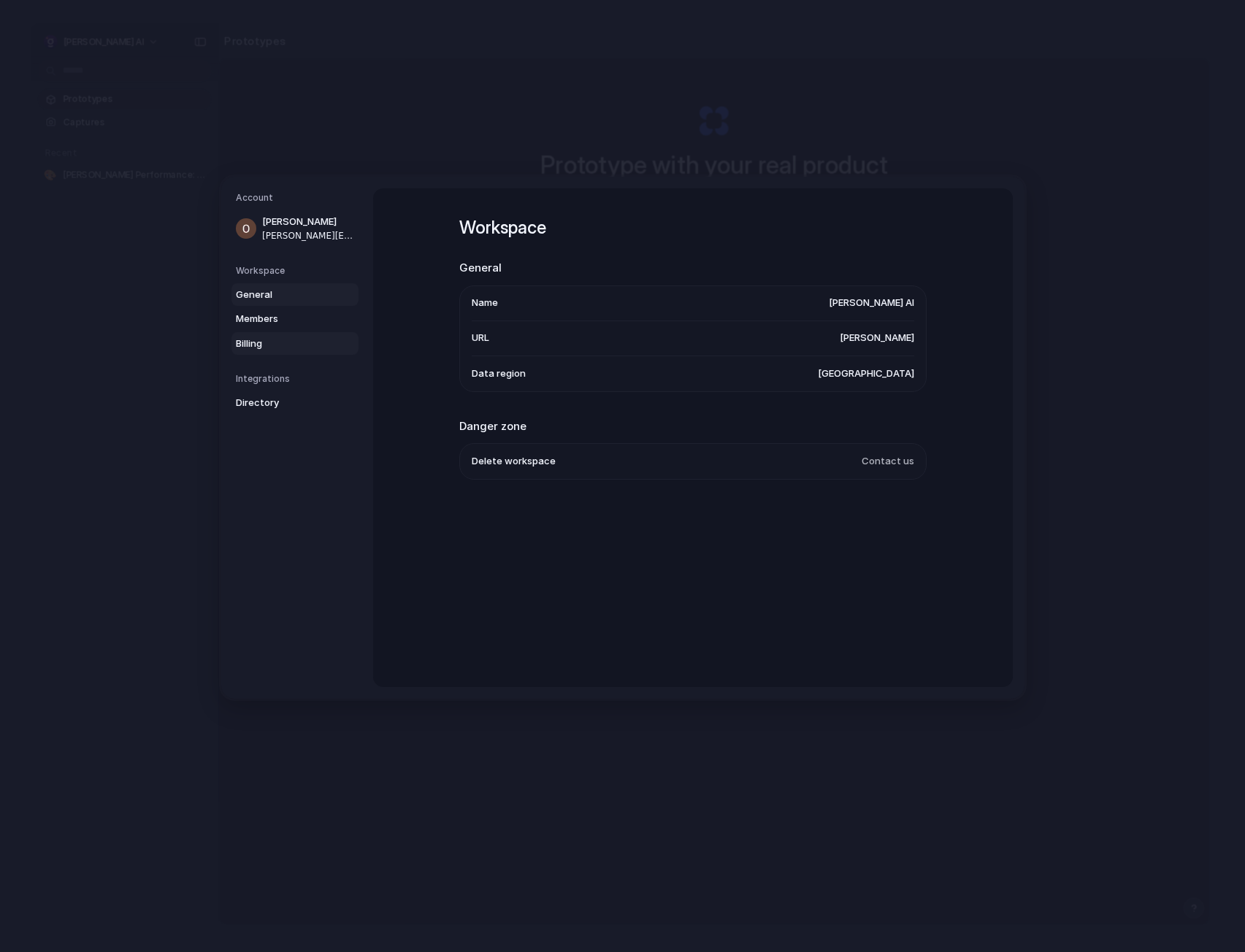
click at [289, 345] on span "Billing" at bounding box center [282, 344] width 94 height 15
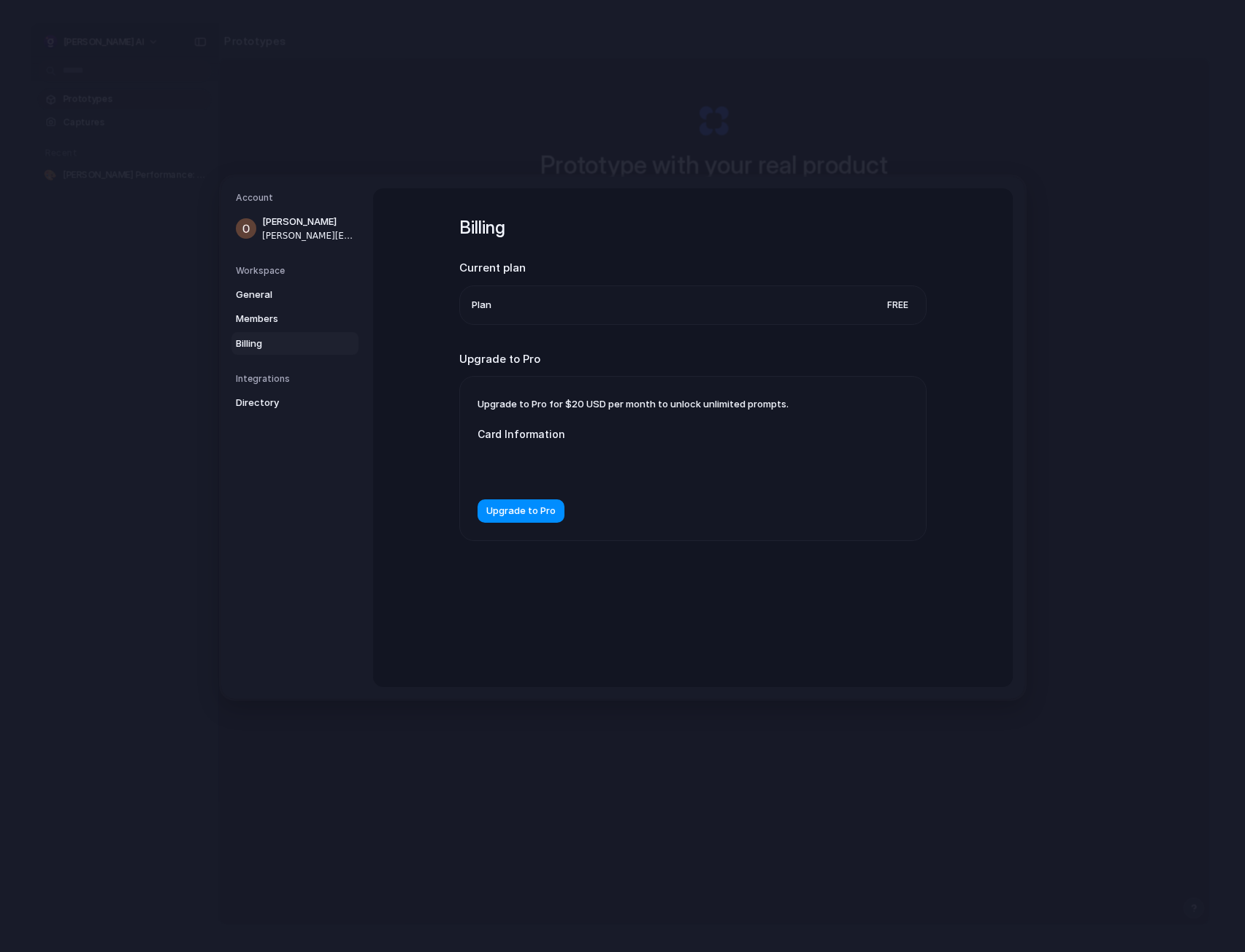
click at [597, 403] on span "Upgrade to Pro for $20 USD per month to unlock unlimited prompts." at bounding box center [633, 403] width 311 height 12
